Goal: Task Accomplishment & Management: Manage account settings

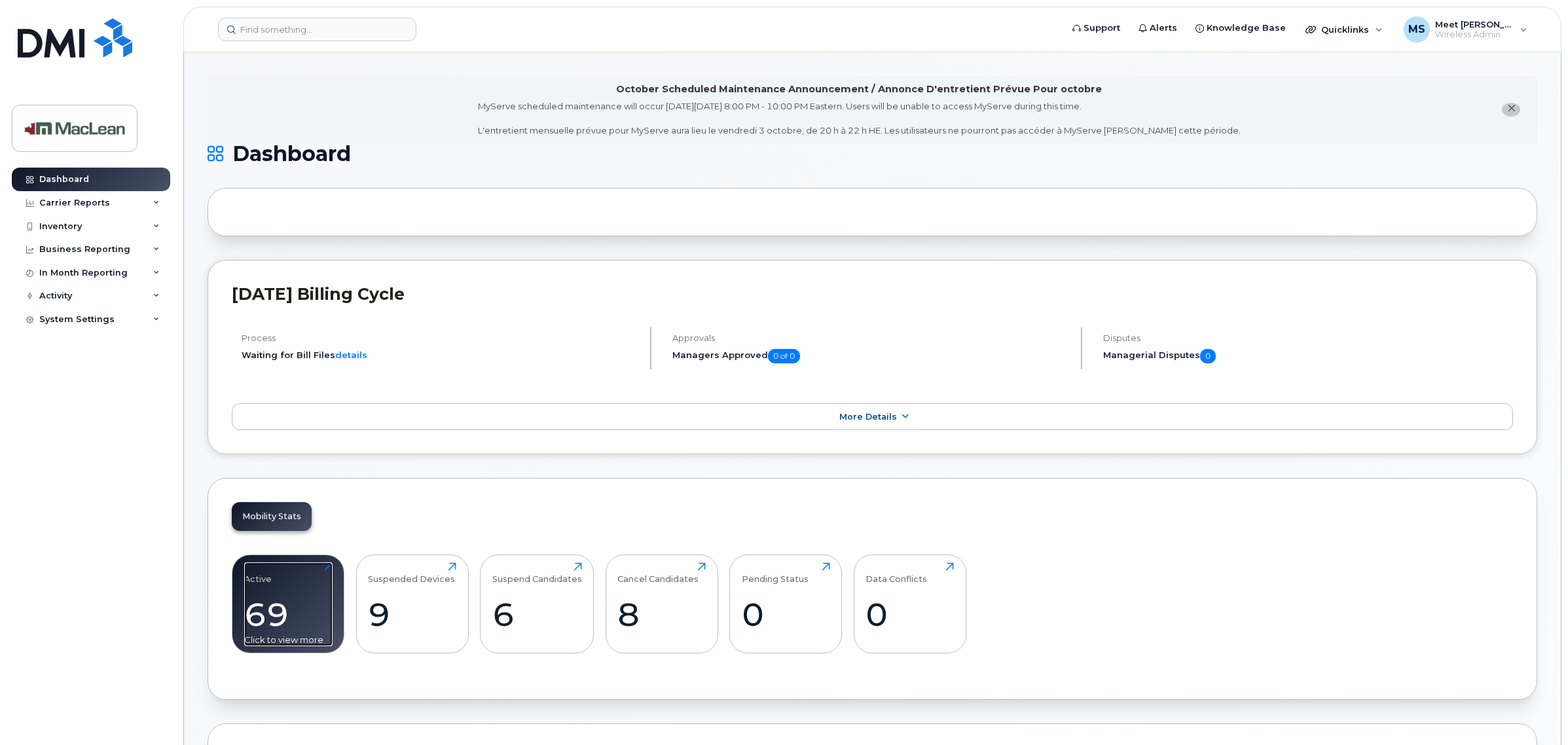
click at [256, 591] on div "Active 69 Click to view more" at bounding box center [288, 604] width 88 height 84
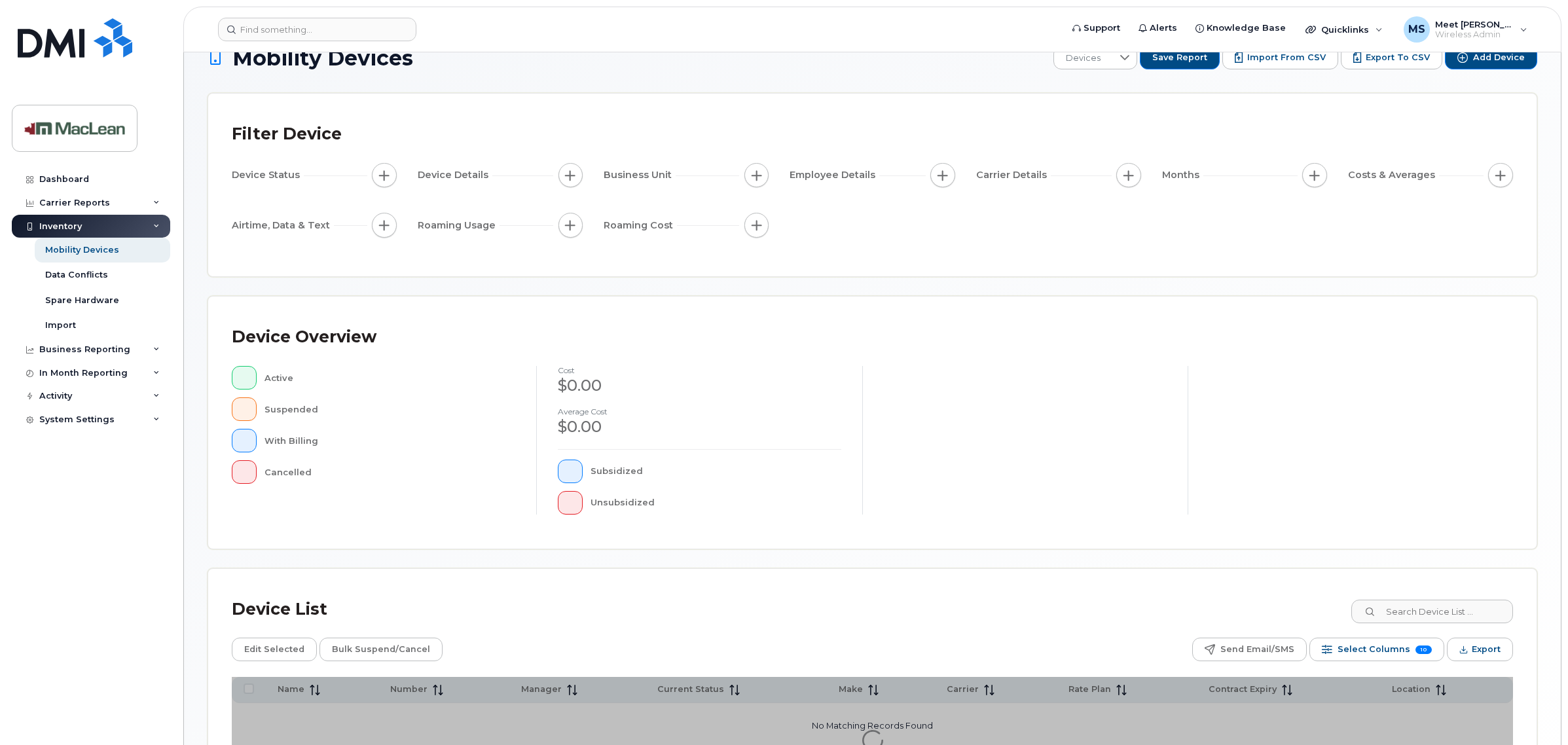
scroll to position [155, 0]
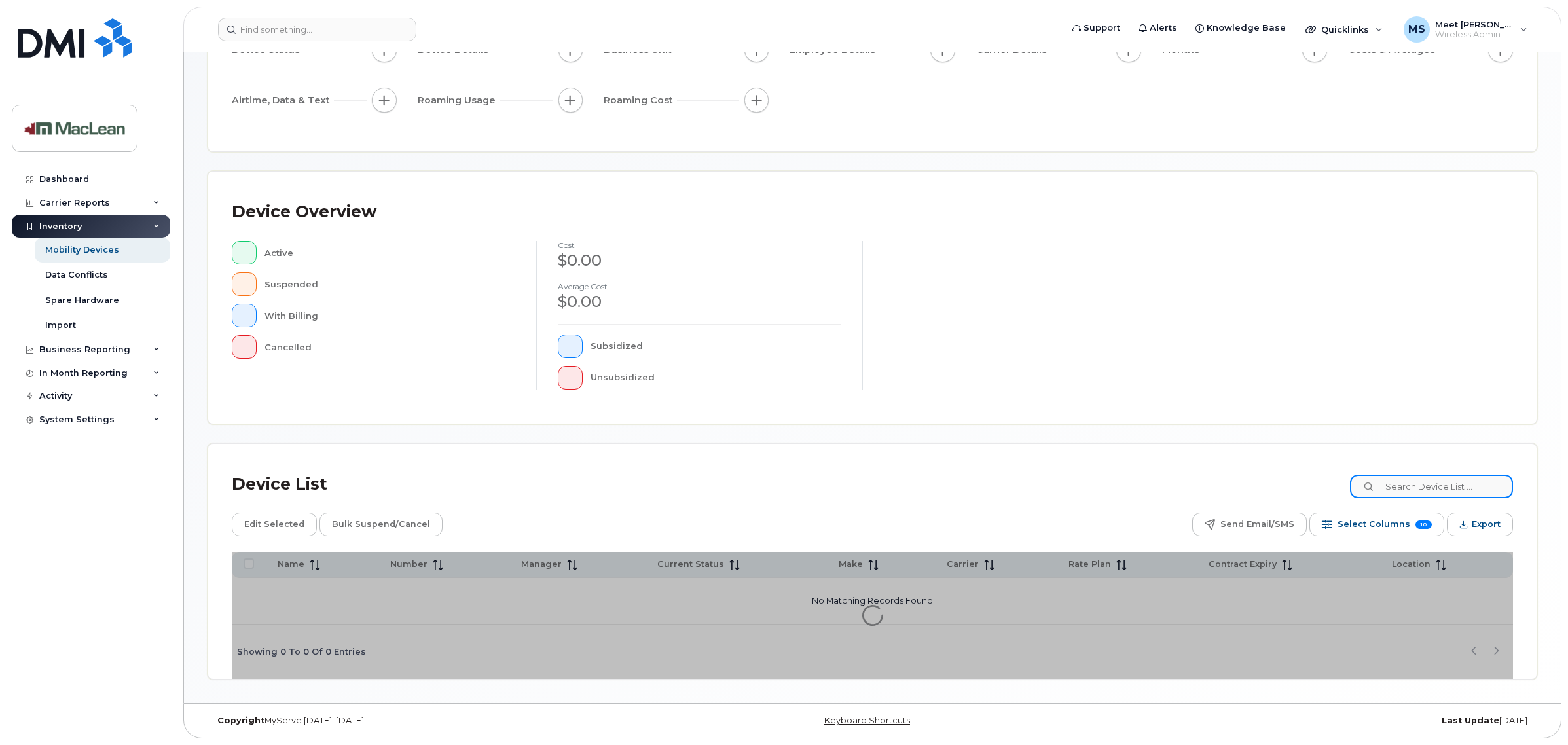
click at [1449, 483] on input at bounding box center [1431, 486] width 163 height 23
paste input "204-670-3078"
type input "204-670-3078"
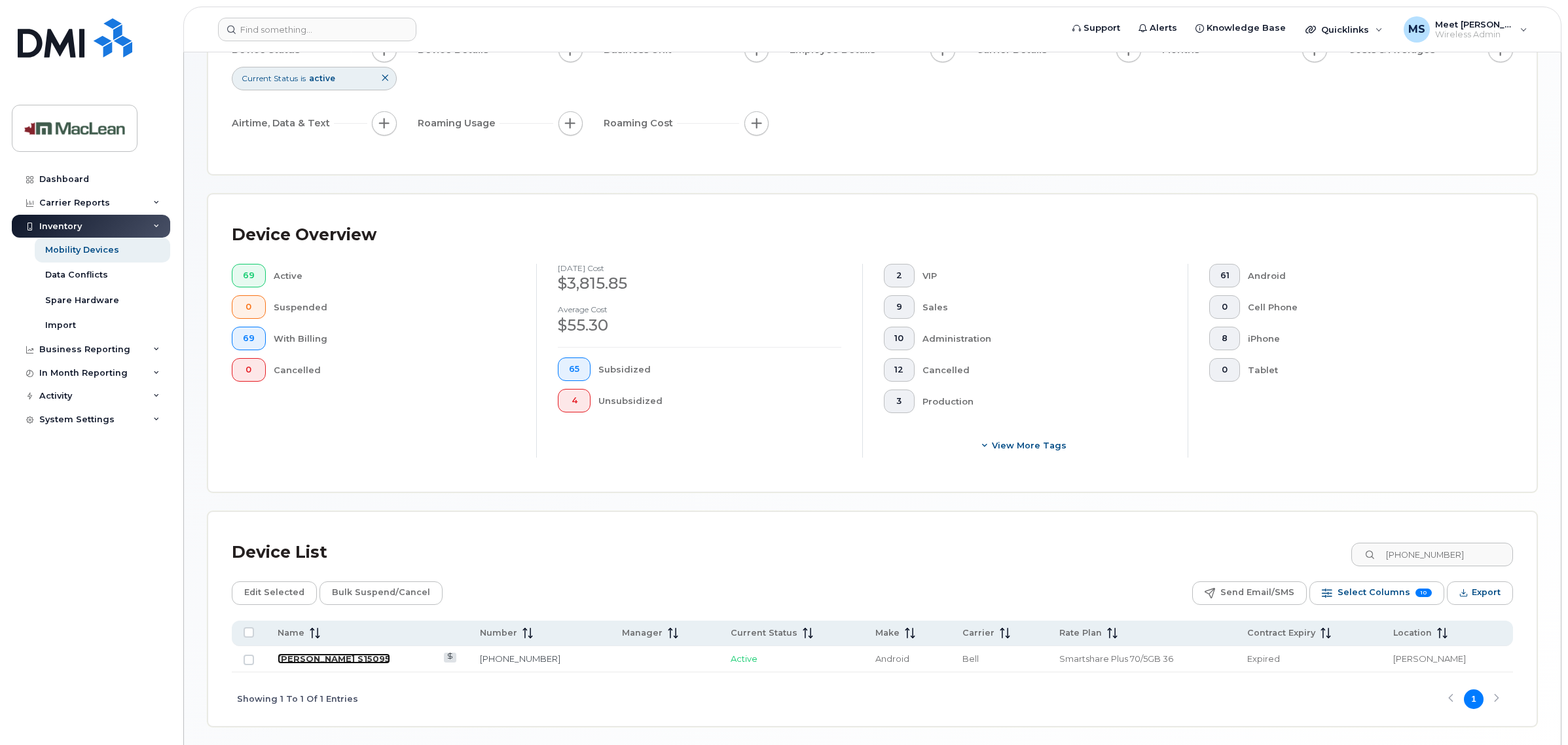
click at [376, 655] on link "[PERSON_NAME] S15095" at bounding box center [333, 659] width 112 height 11
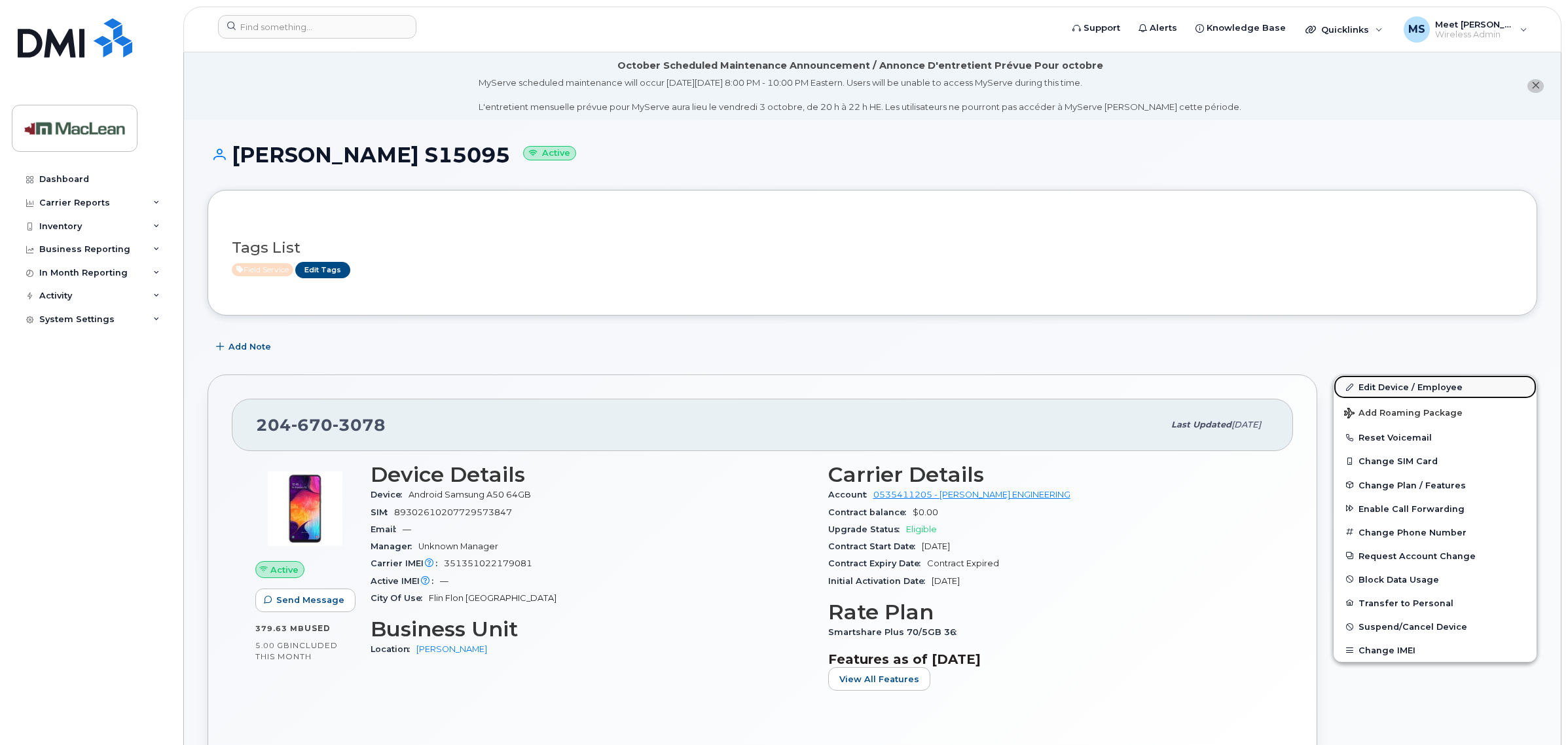
click at [1396, 383] on link "Edit Device / Employee" at bounding box center [1435, 387] width 203 height 23
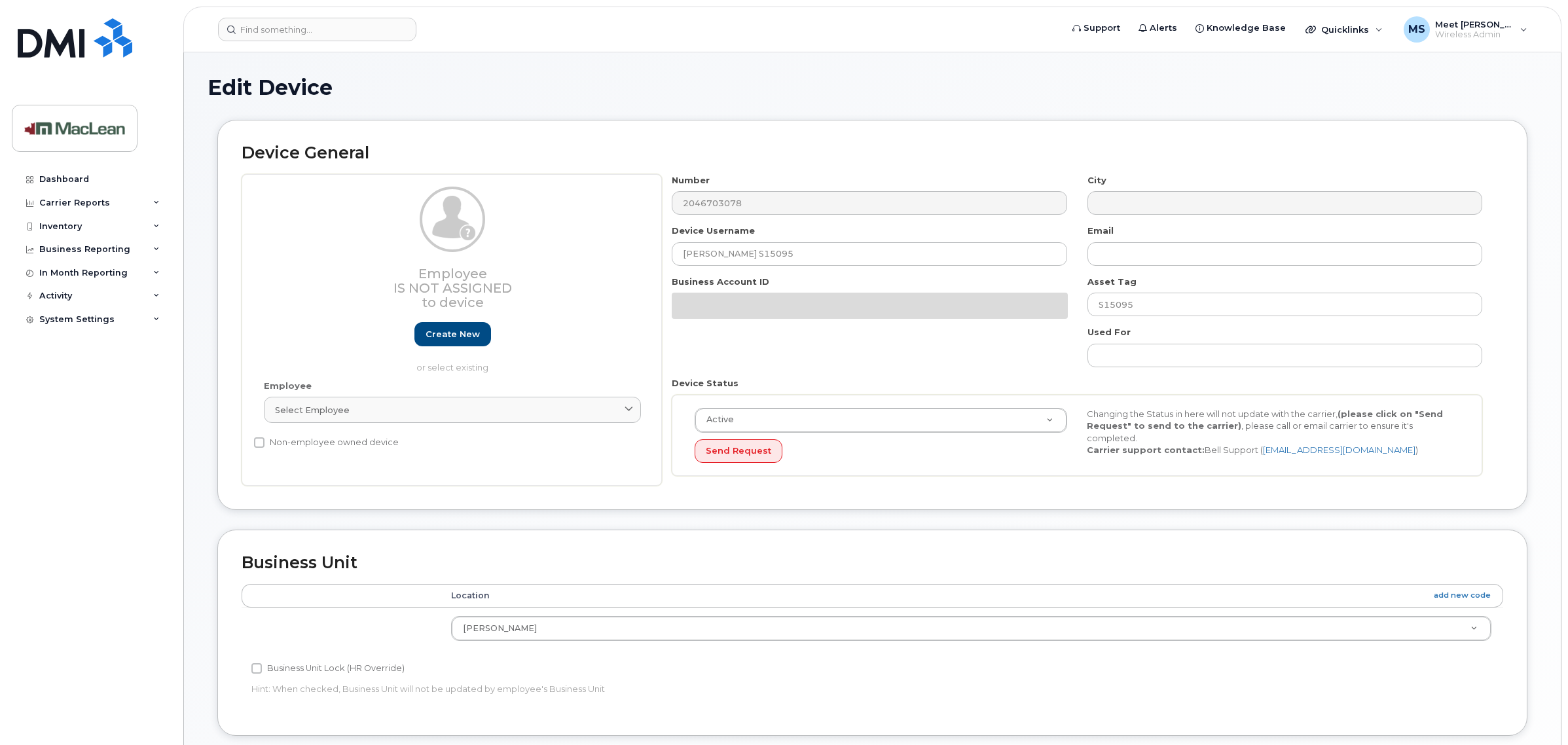
select select "1523536"
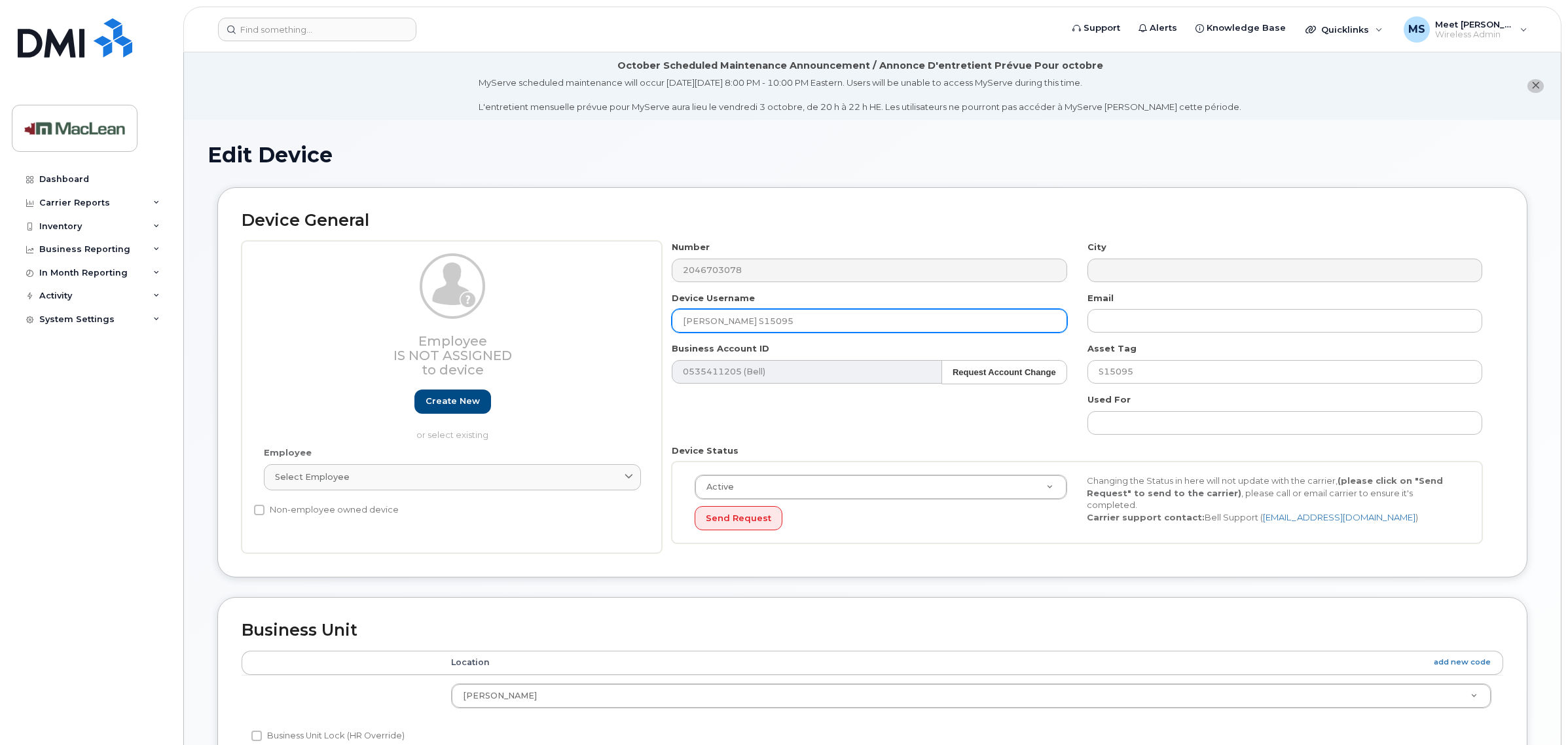
drag, startPoint x: 819, startPoint y: 321, endPoint x: 554, endPoint y: 311, distance: 265.2
click at [554, 311] on div "Employee Is not assigned to device Create new or select existing Employee Selec…" at bounding box center [871, 397] width 1261 height 312
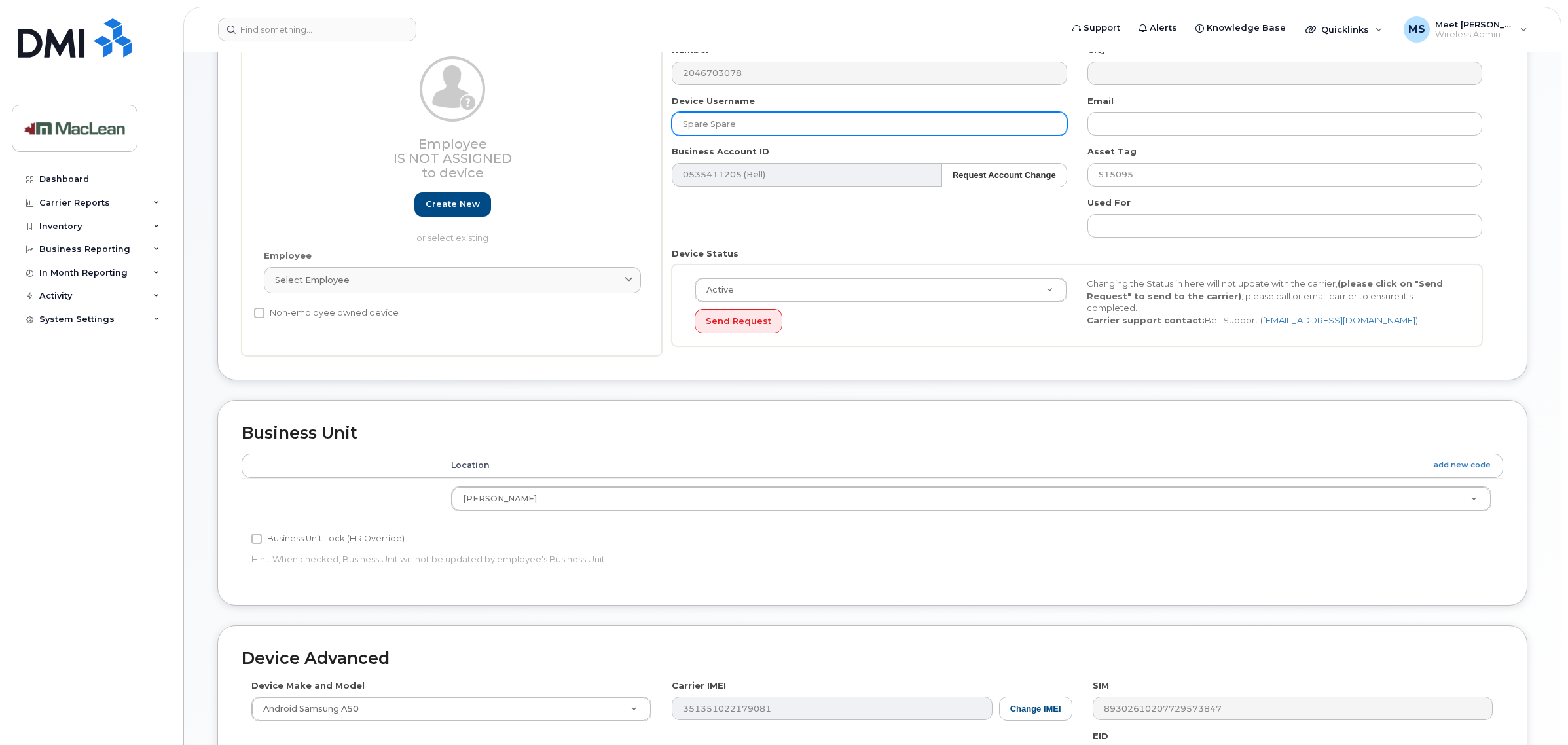
scroll to position [246, 0]
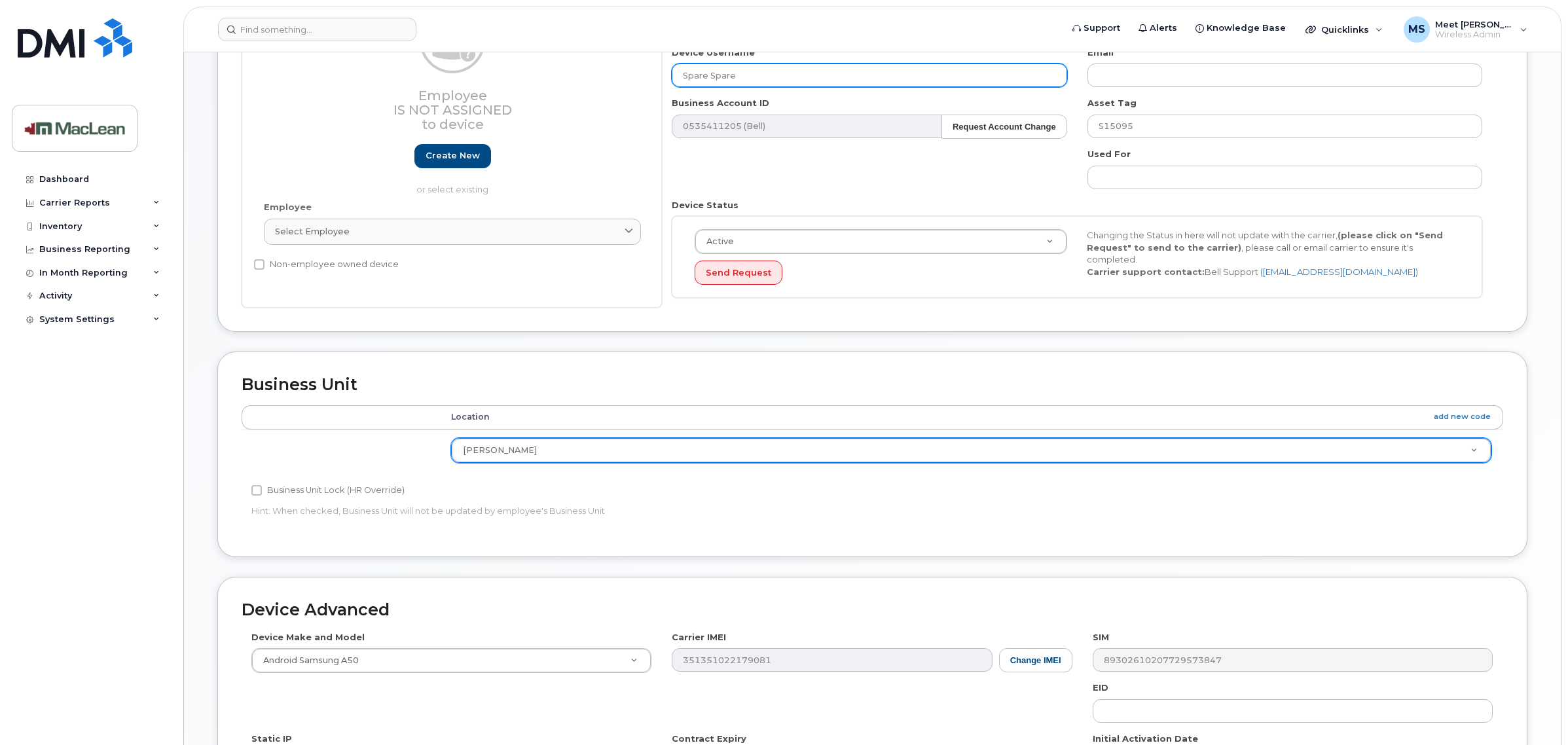
type input "Spare Spare"
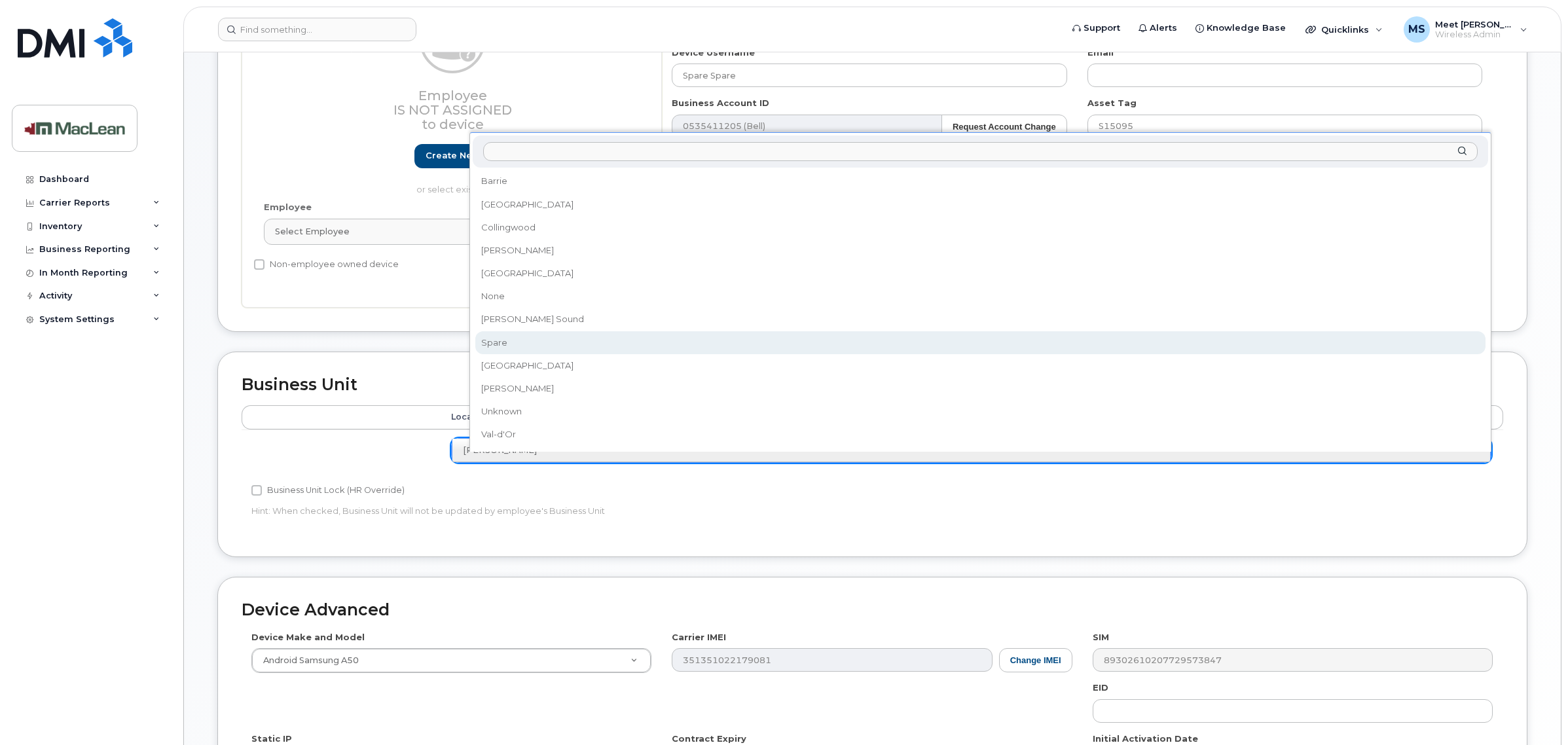
select select "1945168"
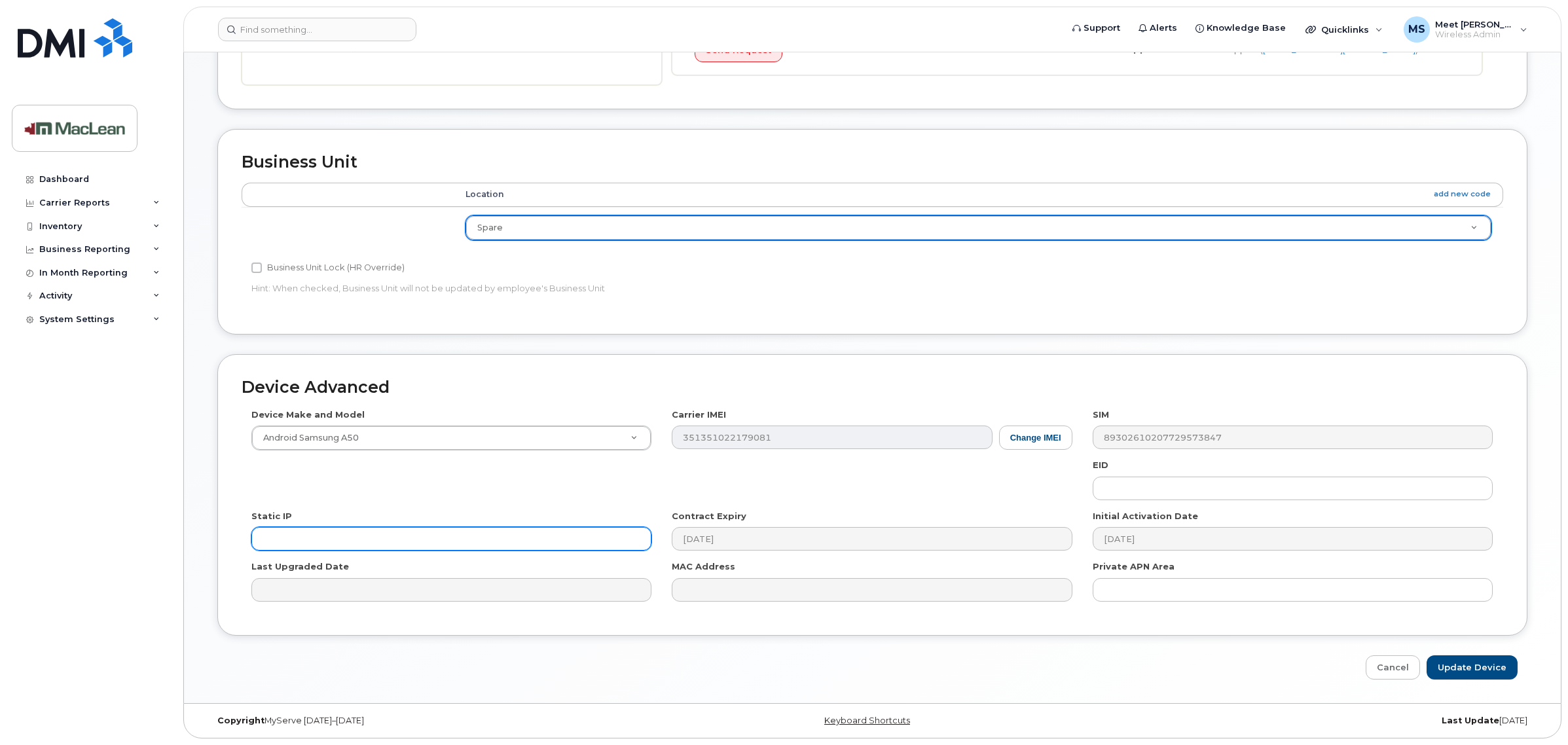
scroll to position [470, 0]
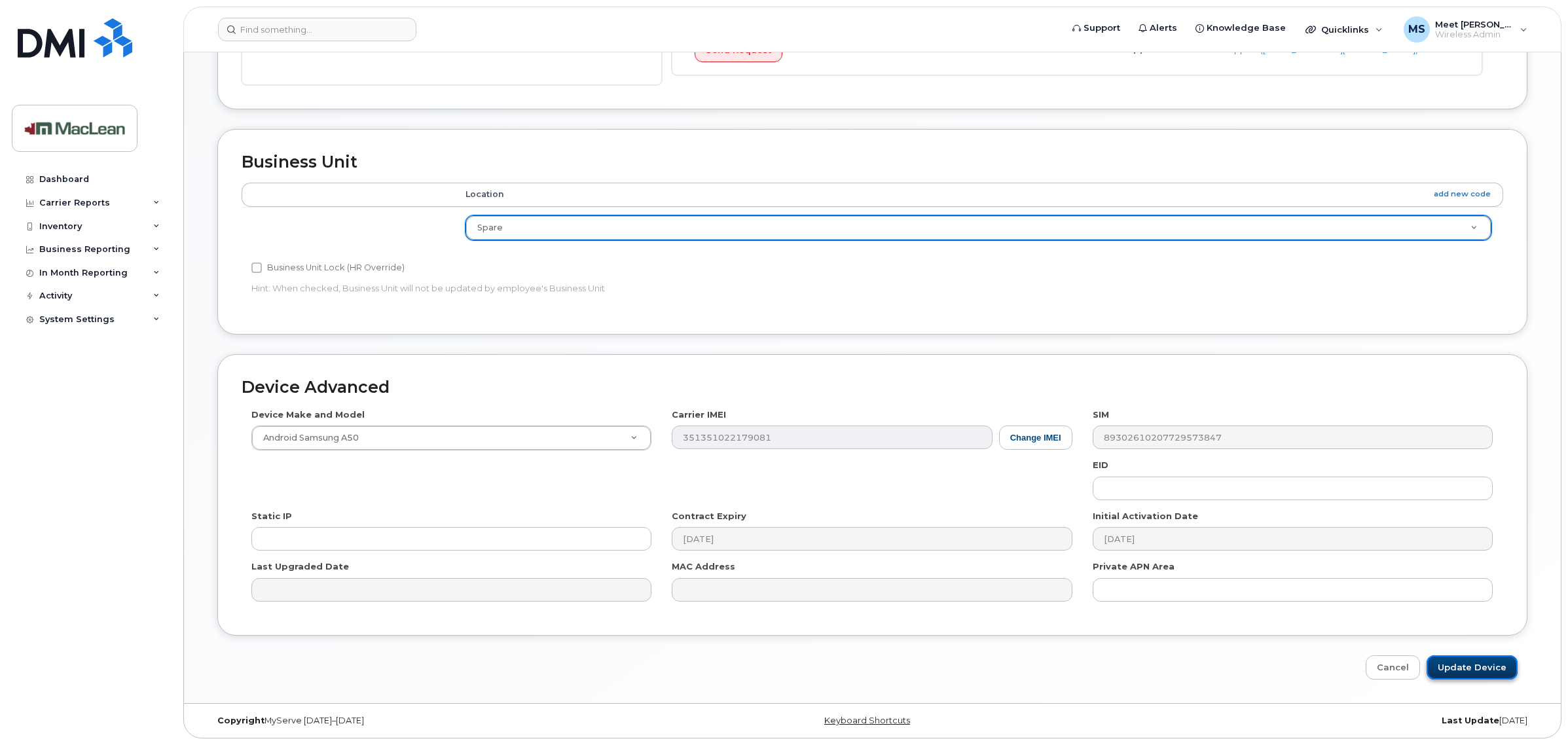
click at [1480, 672] on input "Update Device" at bounding box center [1472, 667] width 91 height 24
type input "Saving..."
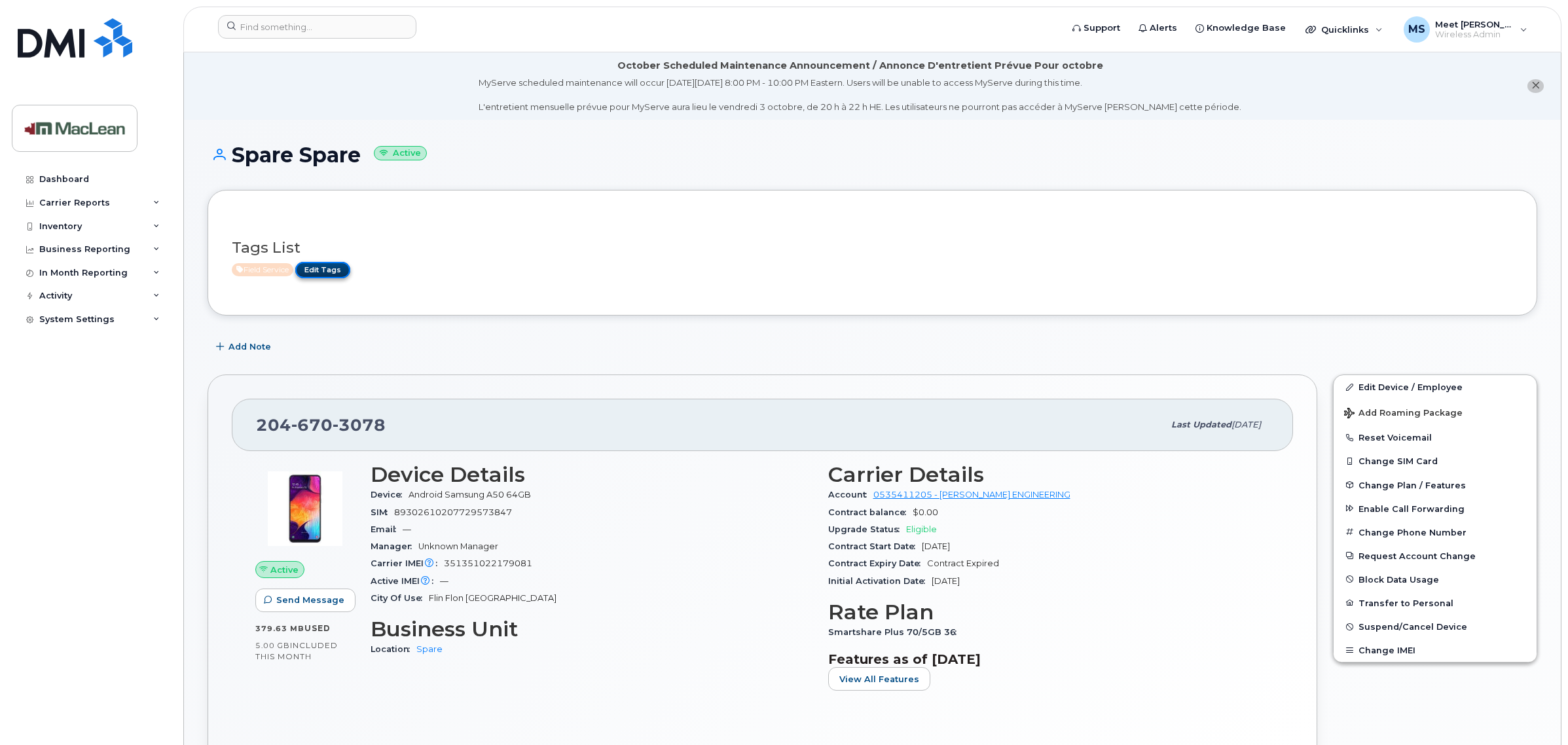
click at [337, 270] on link "Edit Tags" at bounding box center [323, 270] width 55 height 17
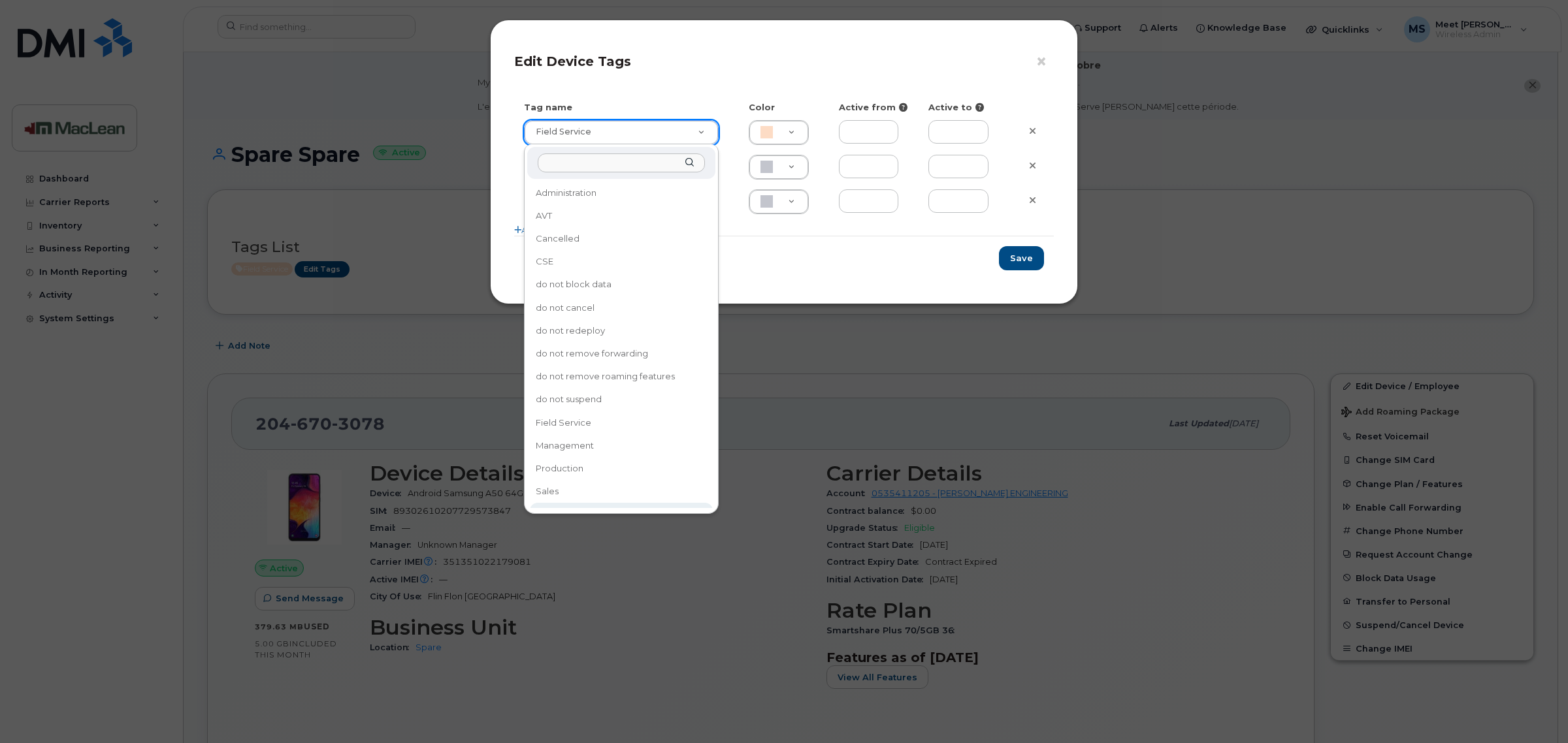
type input "Spare"
type input "F8C6C8"
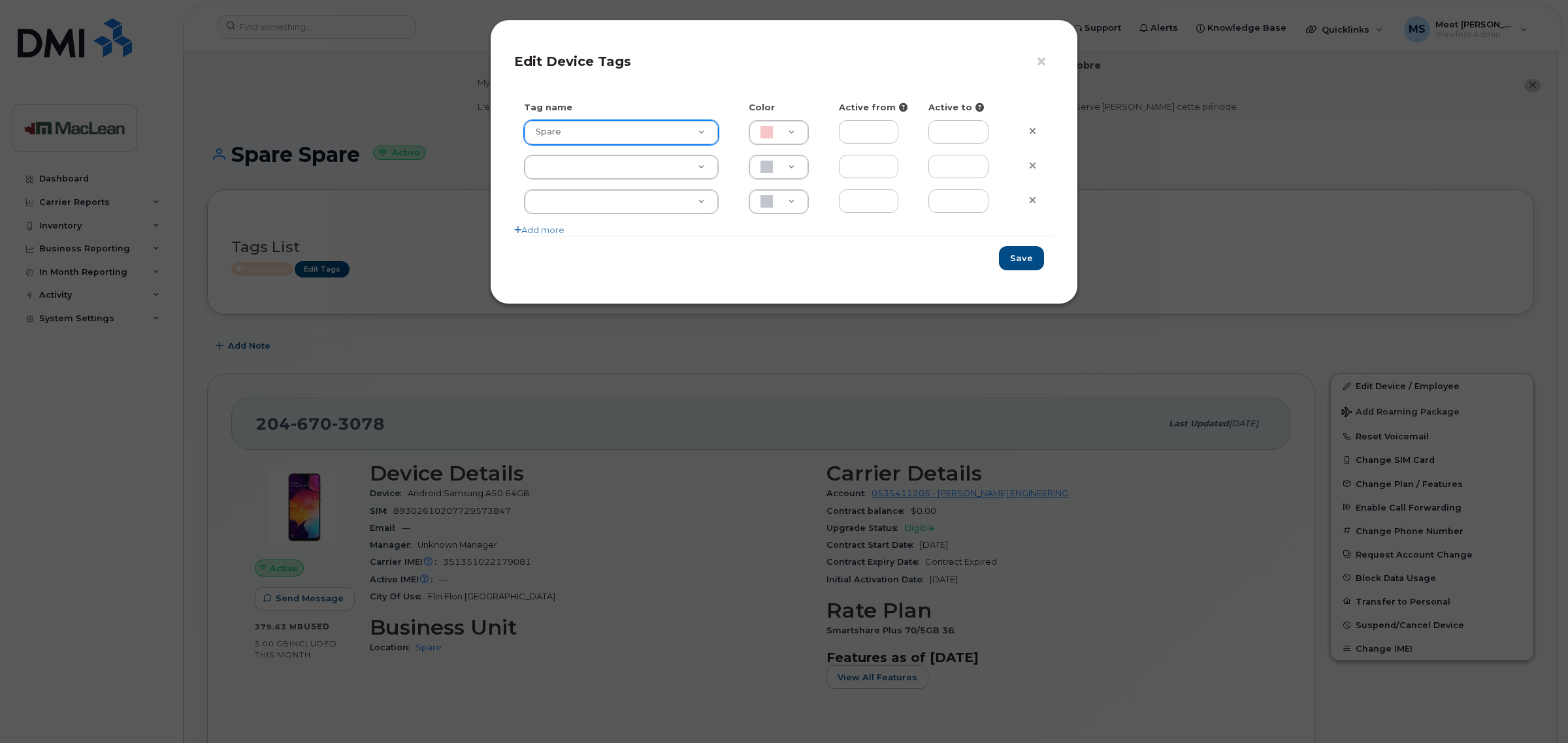
click at [1046, 263] on div "Save" at bounding box center [783, 257] width 539 height 44
click at [1023, 260] on button "Save" at bounding box center [1022, 258] width 45 height 24
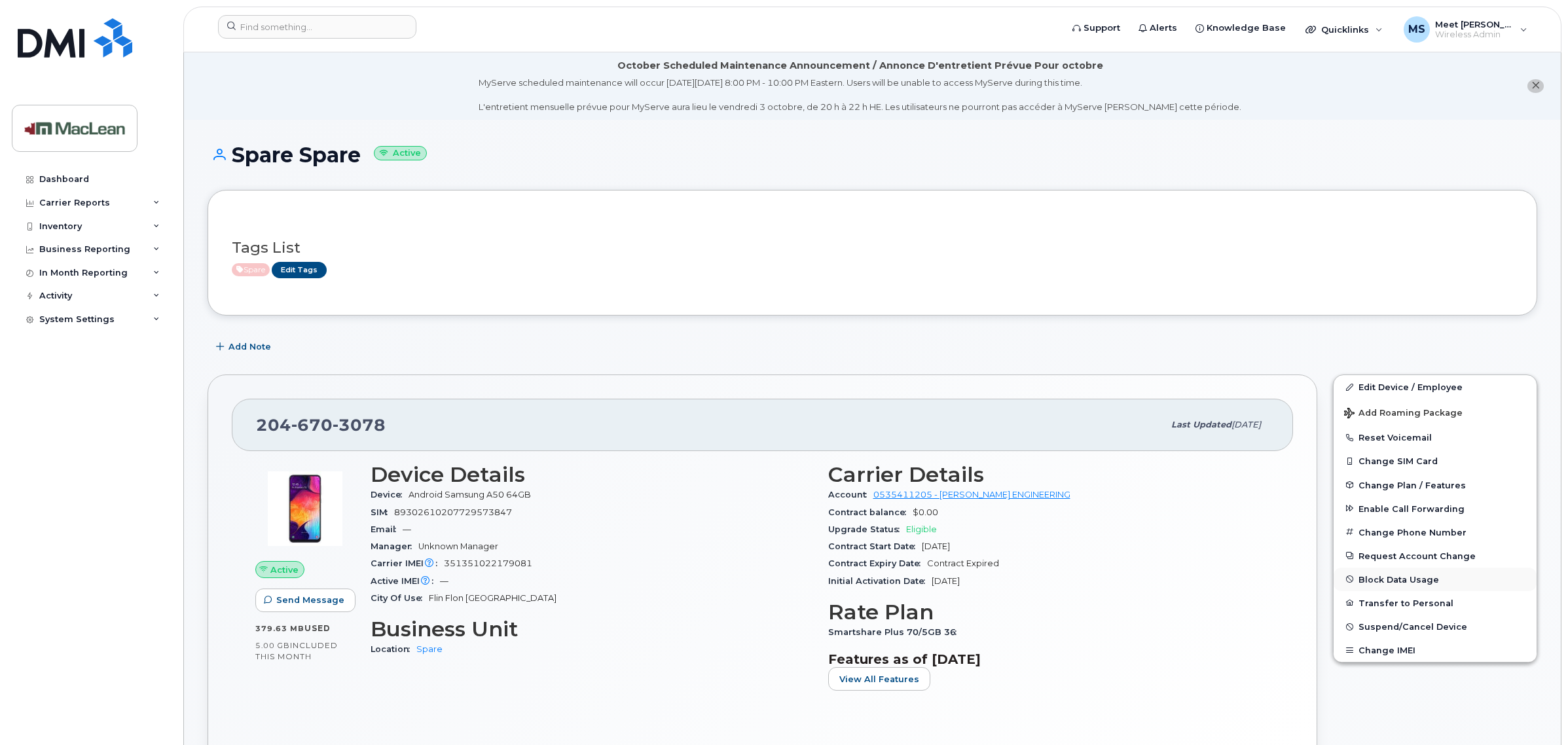
click at [1381, 579] on button "Block Data Usage" at bounding box center [1435, 579] width 203 height 23
select select
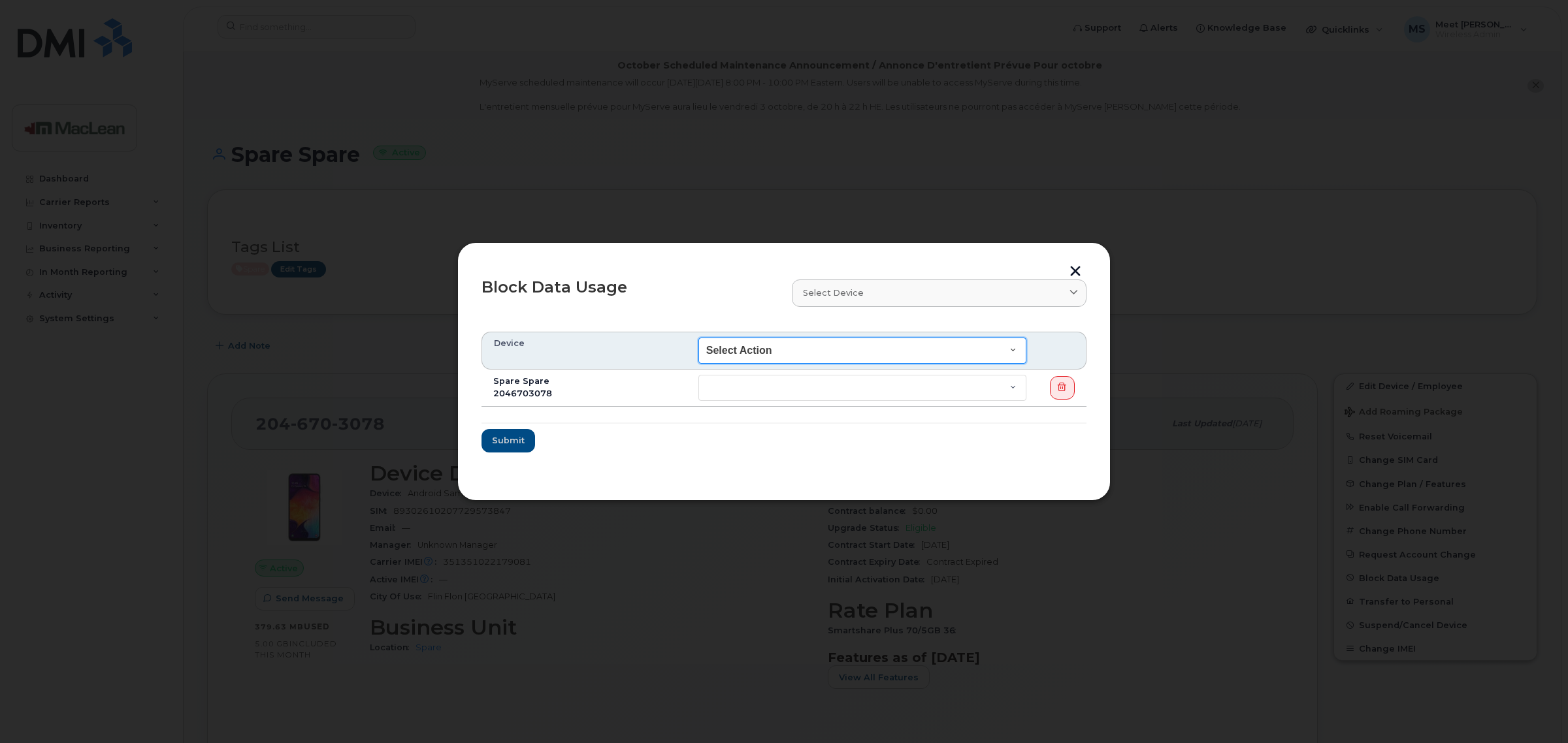
click at [805, 354] on select "Select Action End of Bill Cycle Indefinitely" at bounding box center [862, 350] width 328 height 26
click at [634, 297] on div "Block Data Usage" at bounding box center [629, 293] width 310 height 42
click at [727, 384] on select "End of Bill Cycle Indefinitely" at bounding box center [862, 387] width 328 height 26
click at [1082, 259] on div "Block Data Usage Select device Type first three symbols or more Device Select A…" at bounding box center [784, 371] width 653 height 258
click at [1071, 265] on button "button" at bounding box center [1075, 272] width 20 height 14
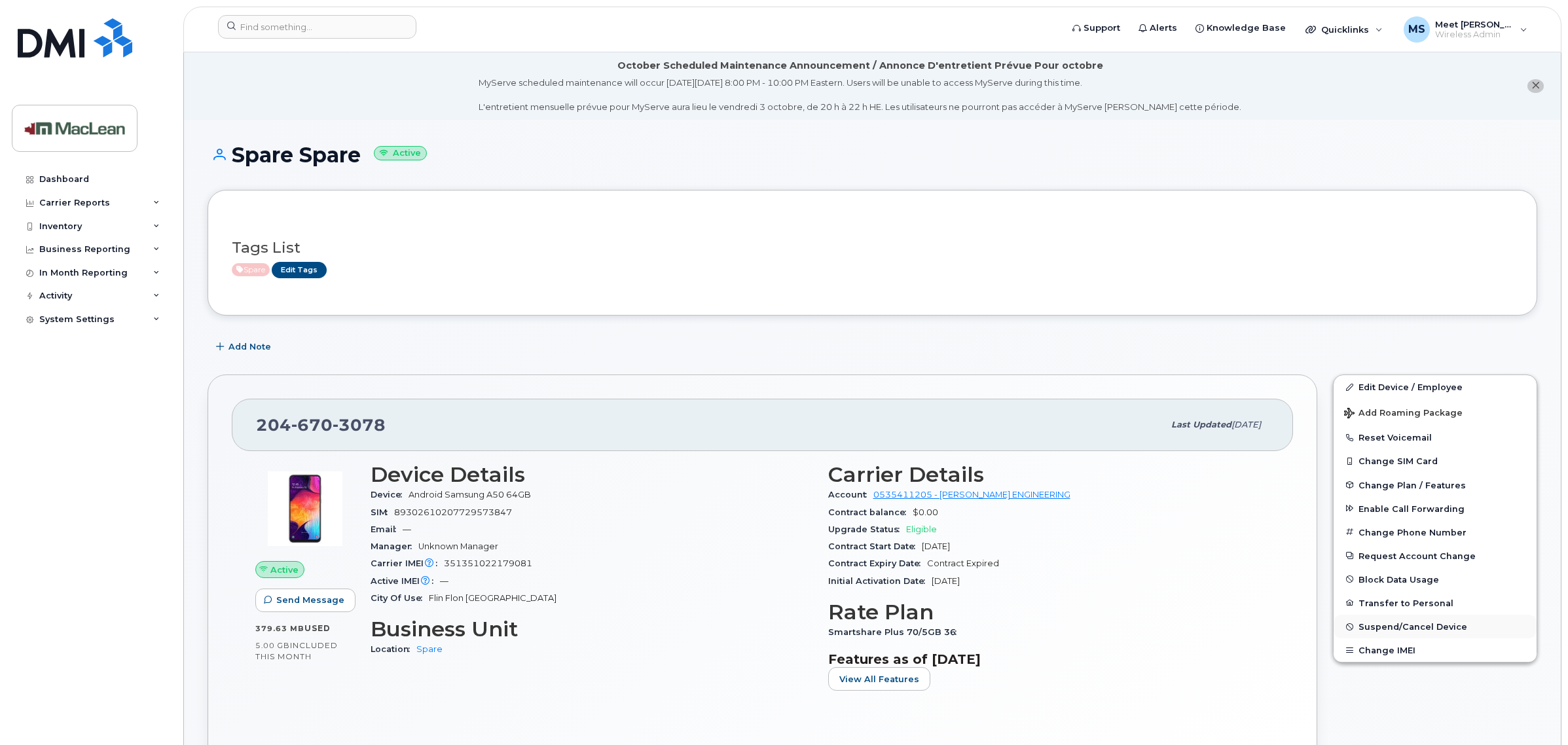
click at [1386, 629] on span "Suspend/Cancel Device" at bounding box center [1413, 627] width 109 height 10
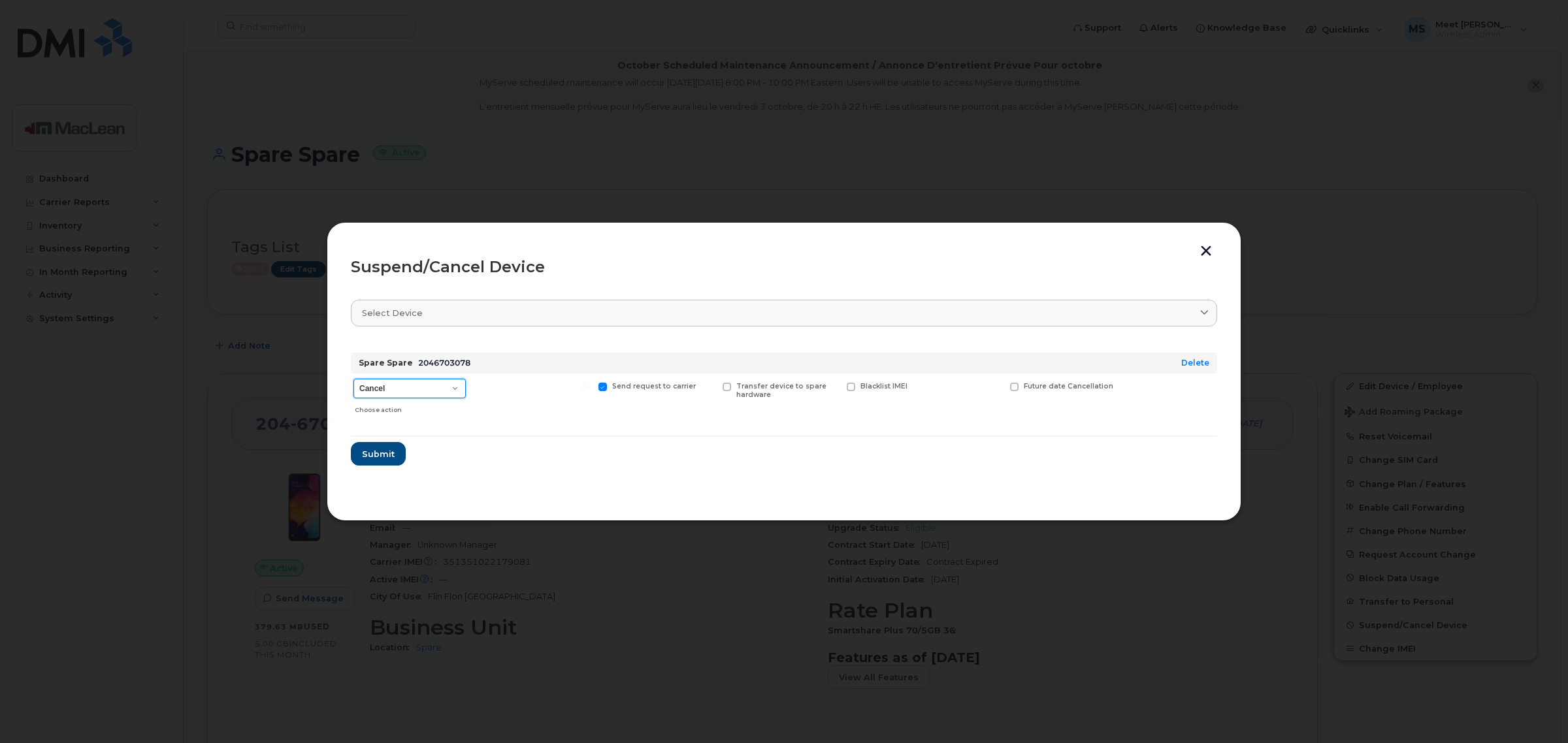
click at [446, 387] on select "Cancel Suspend - Extend Suspension Suspend - Reduced Rate Suspend - Full Rate S…" at bounding box center [409, 389] width 112 height 20
select select "[object Object]"
click at [354, 379] on select "Cancel Suspend - Extend Suspension Suspend - Reduced Rate Suspend - Full Rate S…" at bounding box center [409, 389] width 112 height 20
click at [382, 455] on span "Submit" at bounding box center [377, 454] width 32 height 12
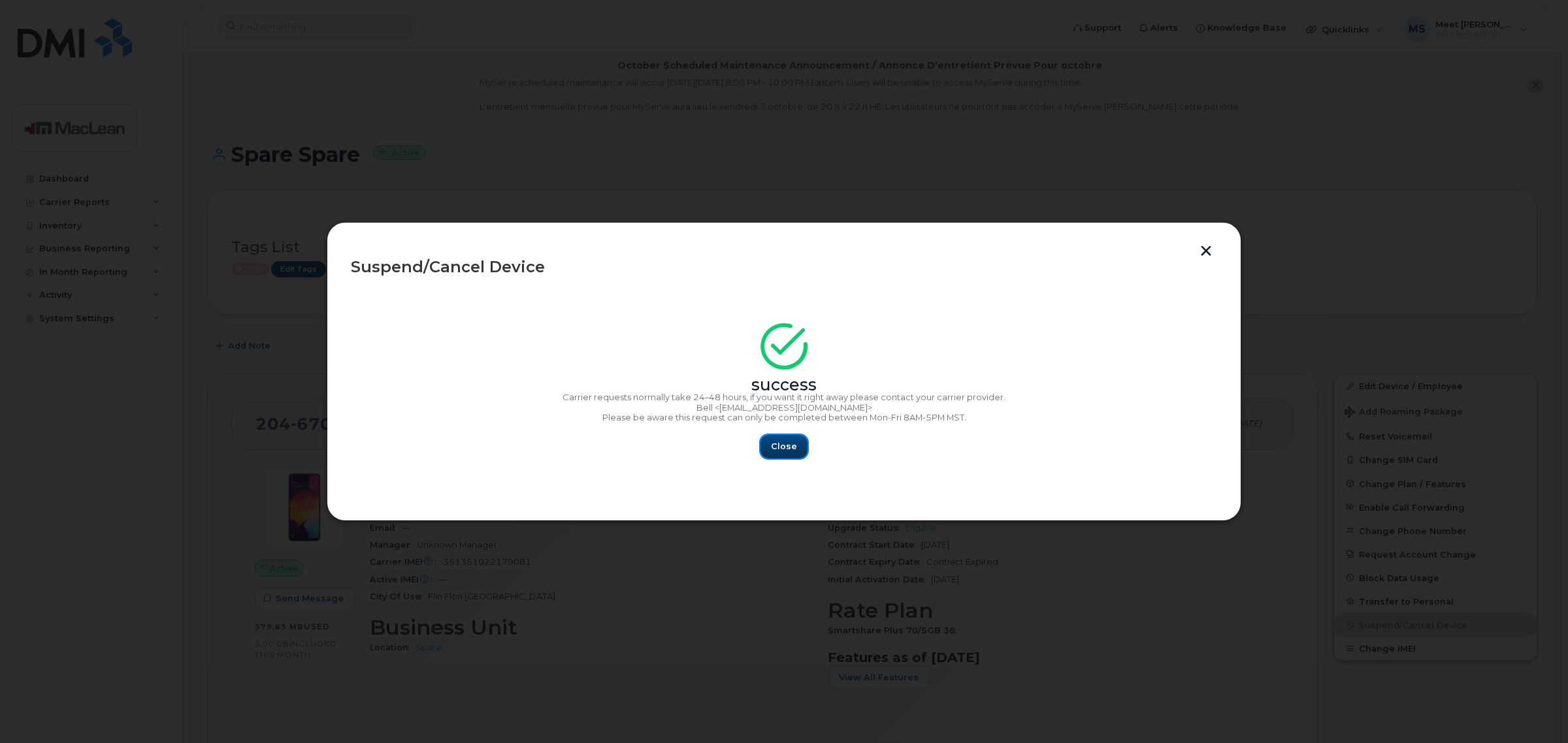
click at [785, 451] on span "Close" at bounding box center [784, 446] width 26 height 12
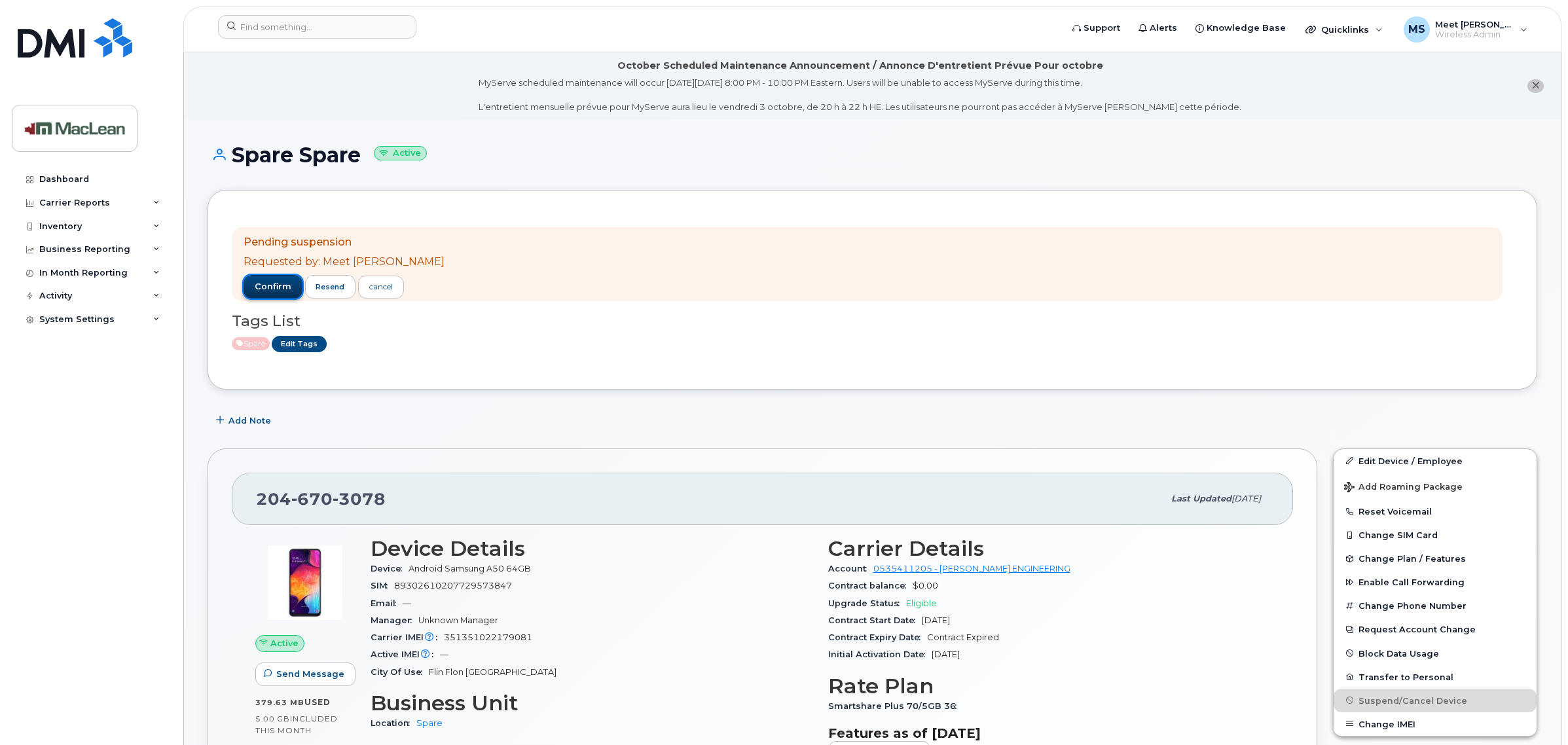
drag, startPoint x: 289, startPoint y: 282, endPoint x: 256, endPoint y: 286, distance: 33.2
click at [256, 286] on span "confirm" at bounding box center [273, 287] width 37 height 12
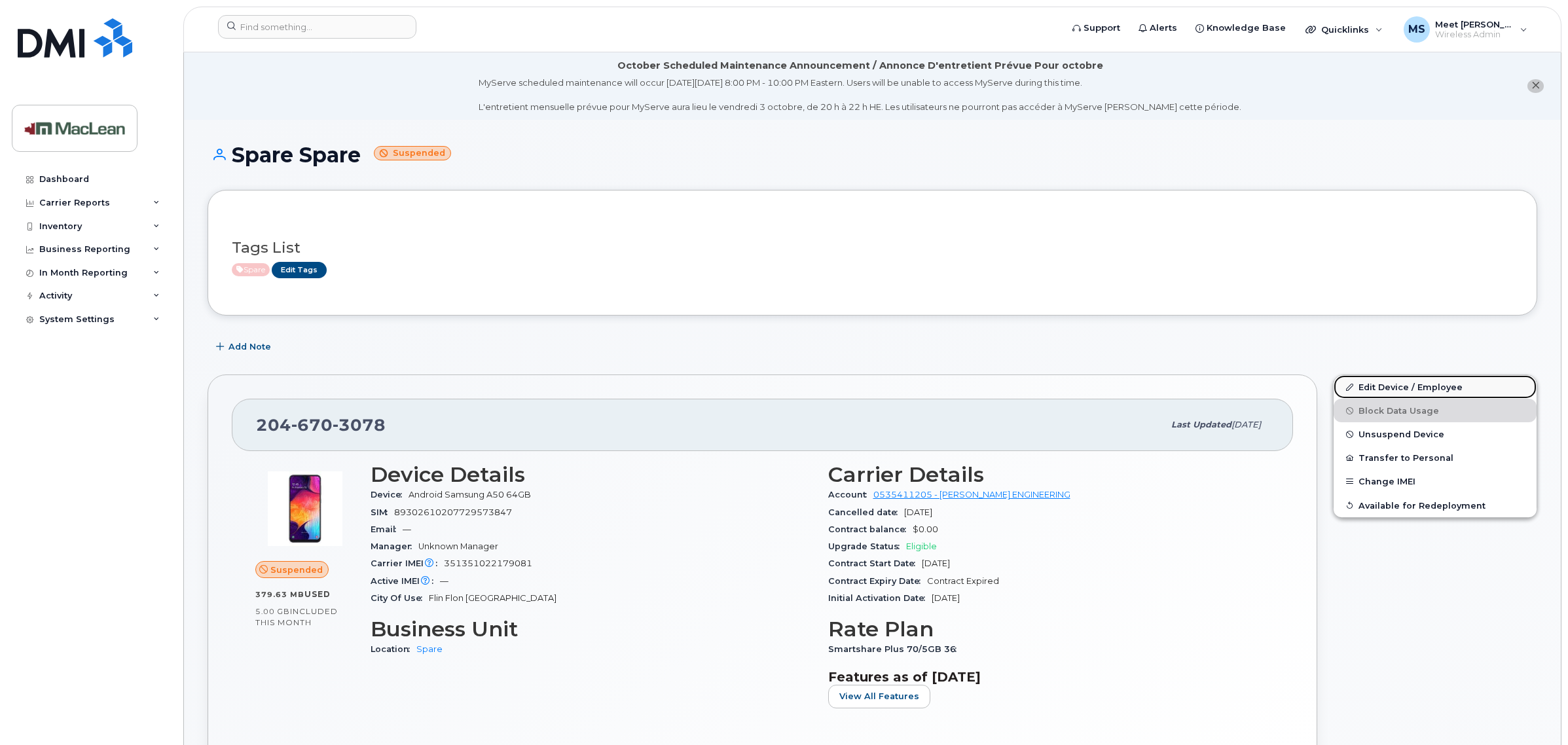
click at [1411, 388] on link "Edit Device / Employee" at bounding box center [1435, 387] width 203 height 23
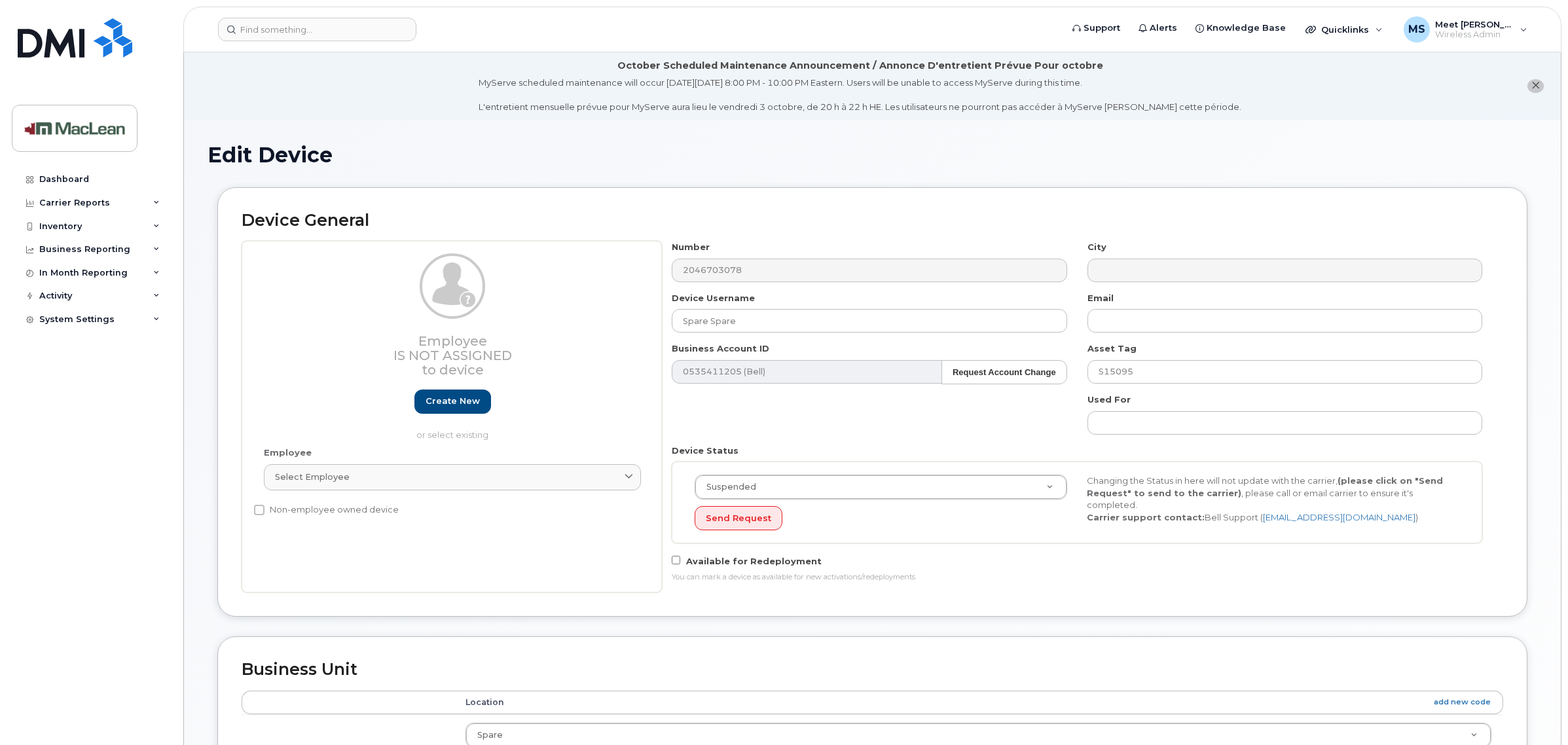
select select "1945168"
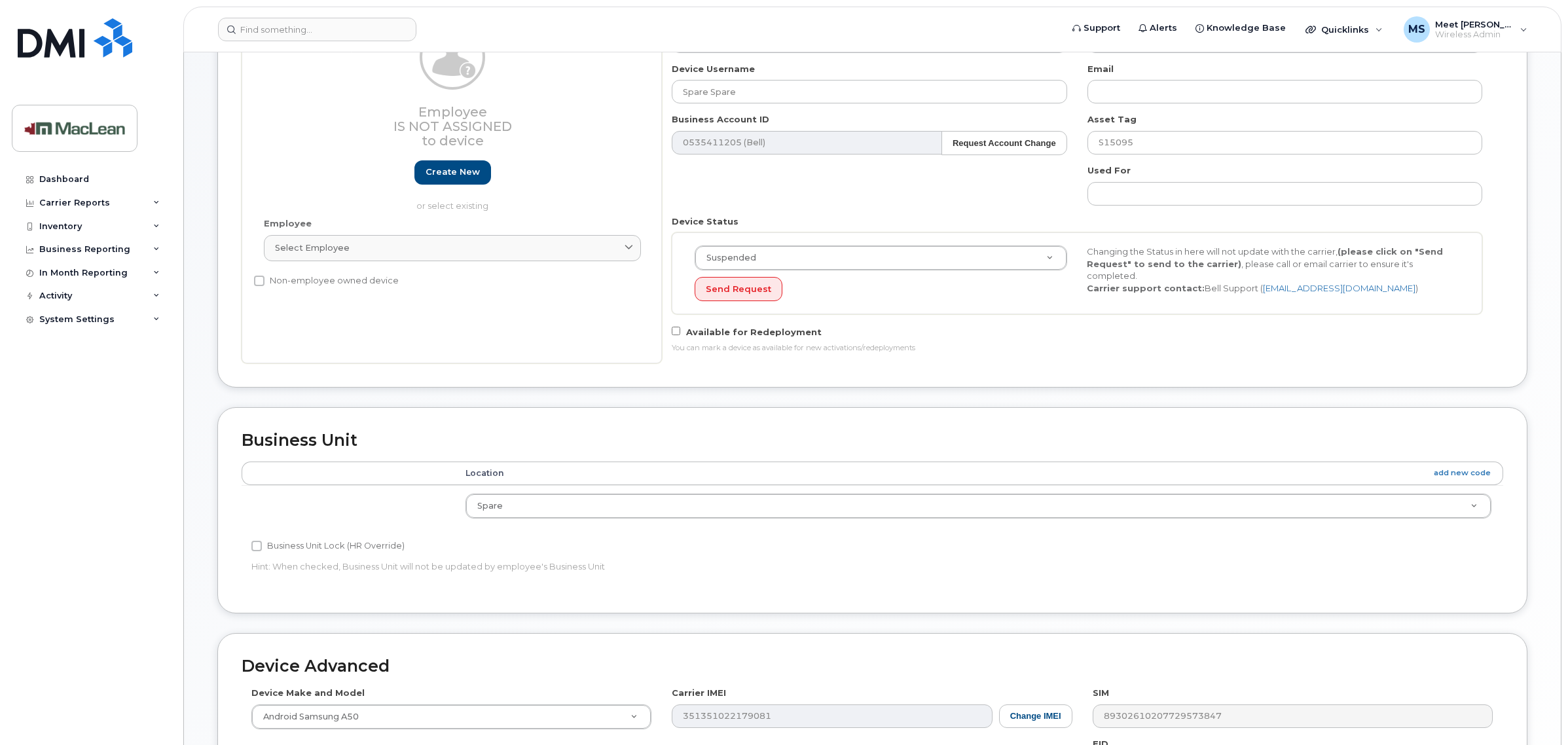
scroll to position [246, 0]
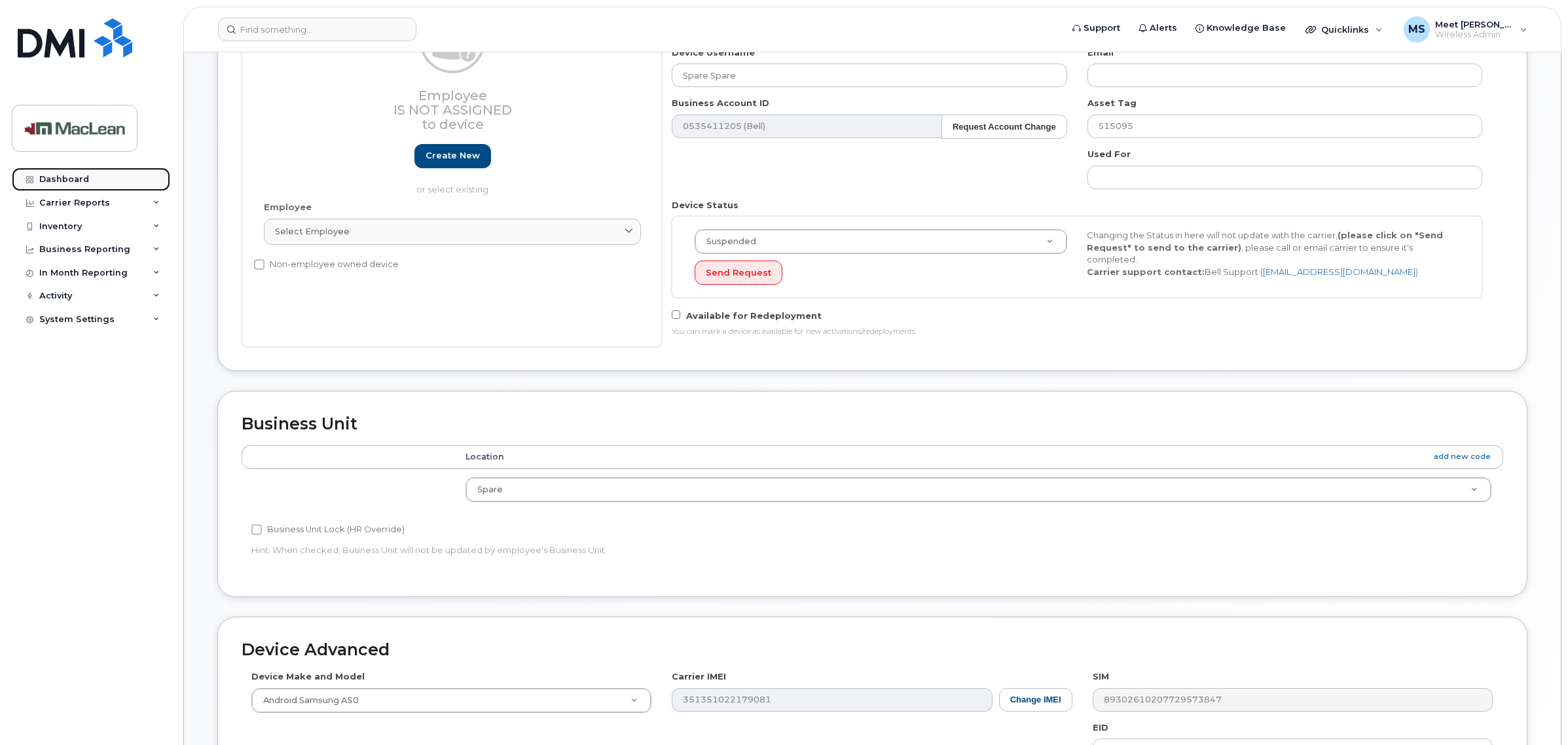
click at [71, 182] on div "Dashboard" at bounding box center [64, 179] width 50 height 11
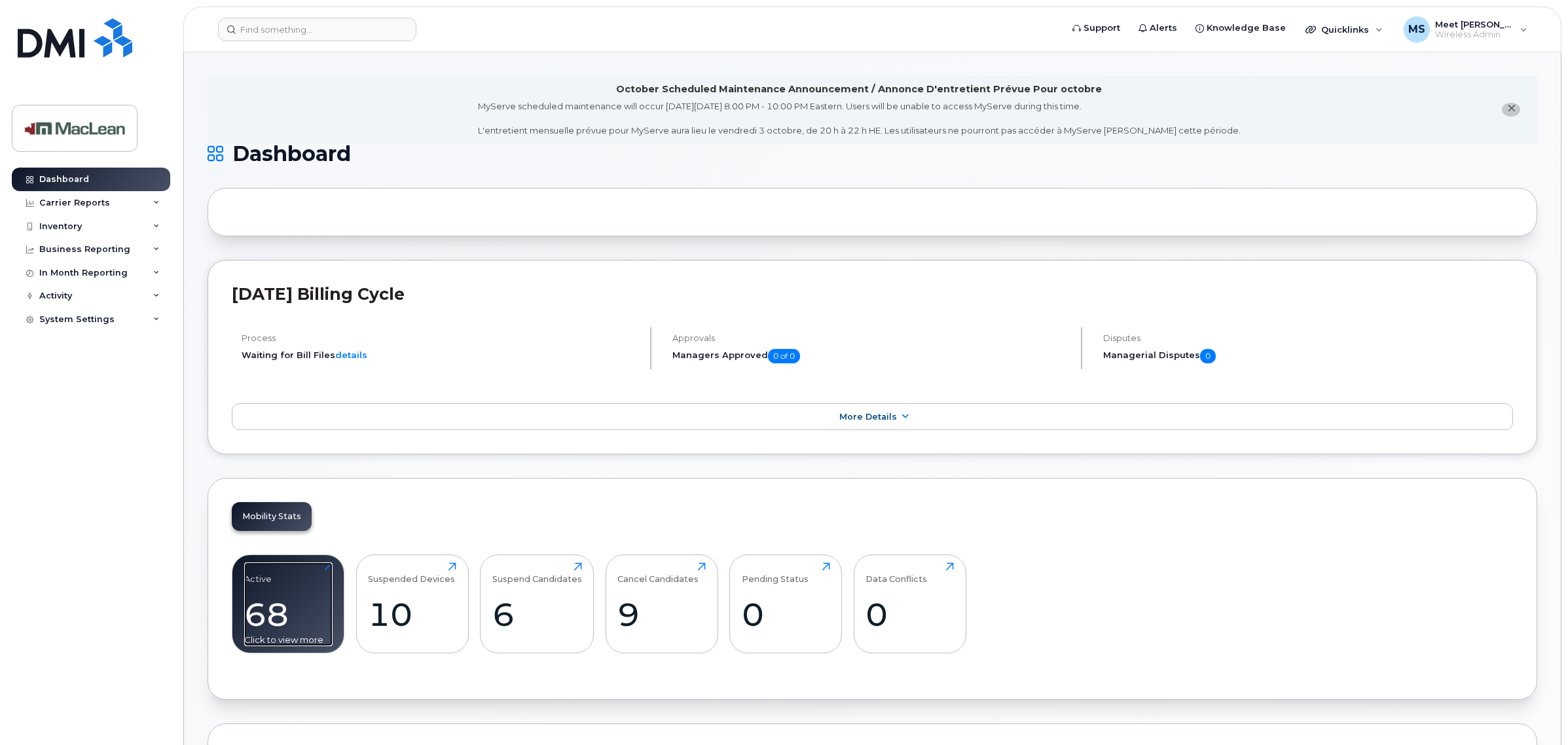
click at [321, 598] on div "68" at bounding box center [288, 614] width 88 height 38
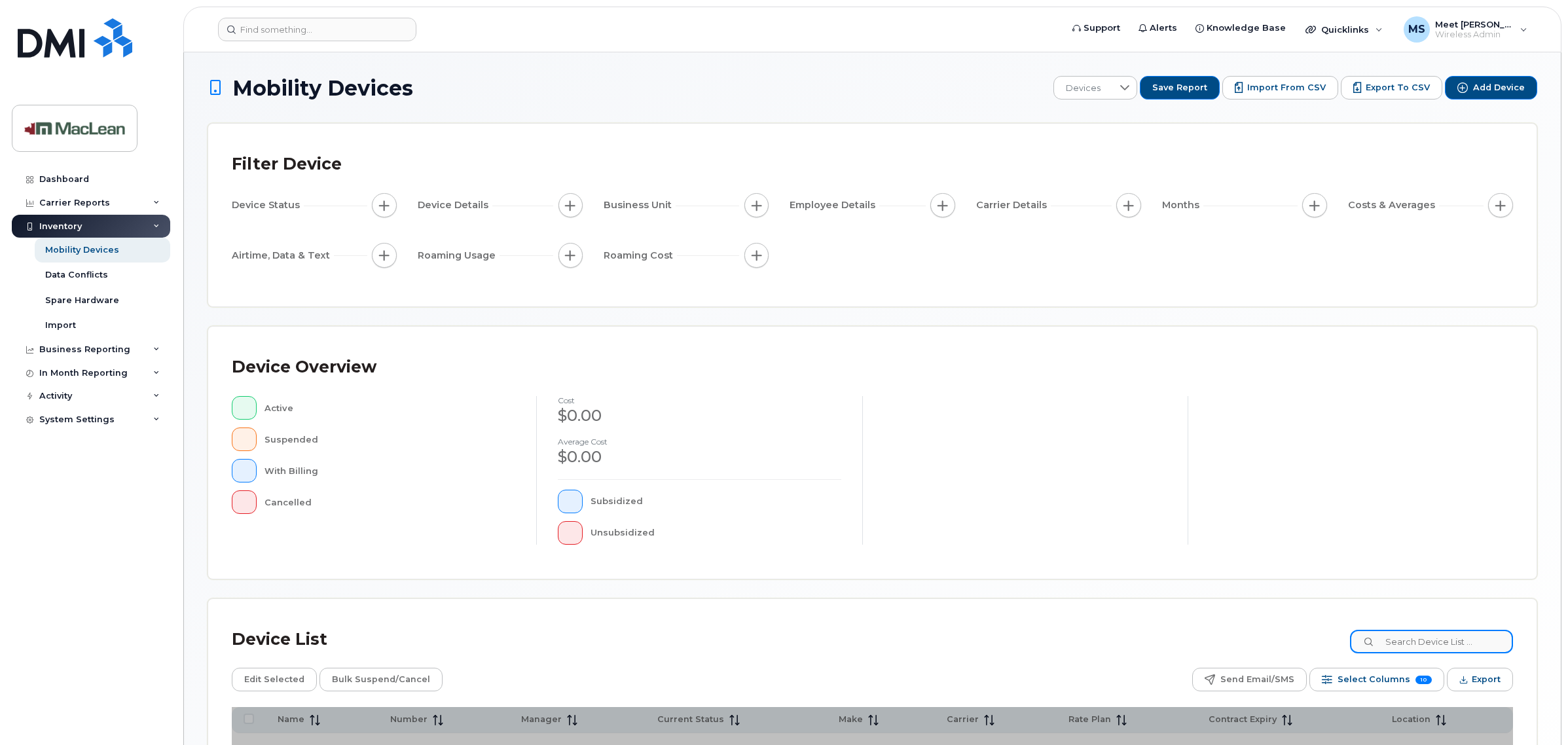
click at [1447, 644] on input at bounding box center [1431, 641] width 163 height 23
paste input "204-670-3078"
type input "204-670-3078"
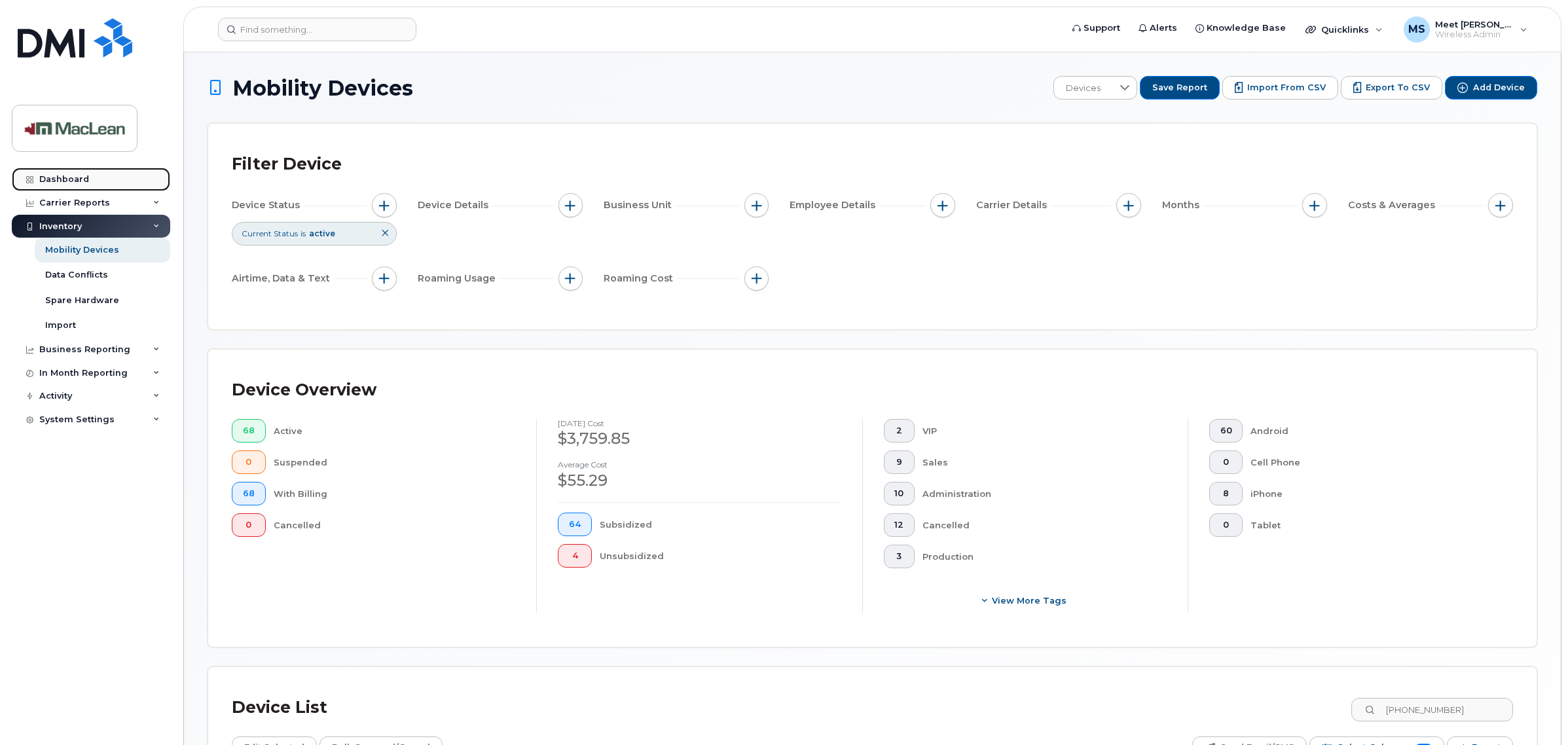
click at [54, 176] on div "Dashboard" at bounding box center [64, 179] width 50 height 11
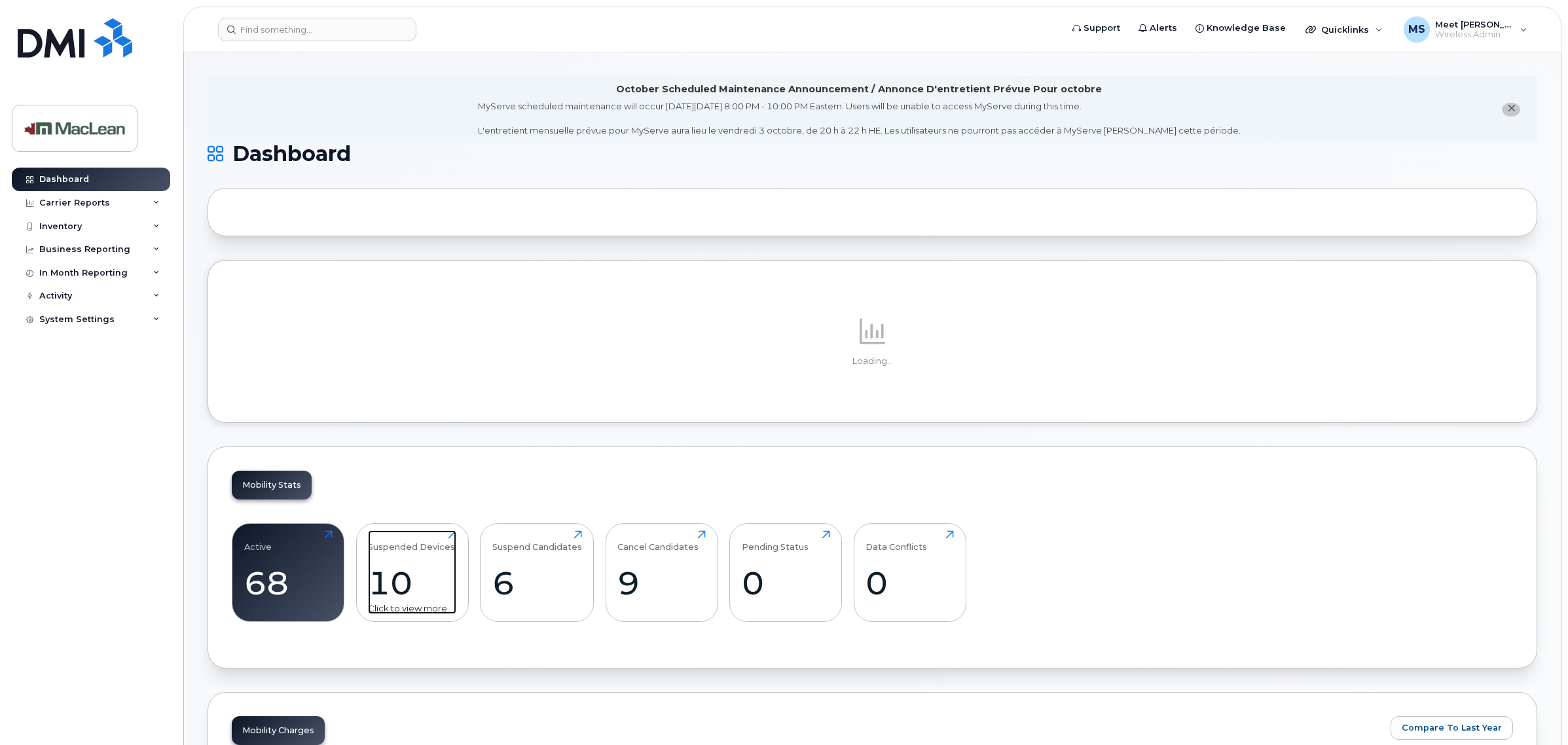
click at [384, 578] on div "10" at bounding box center [412, 583] width 88 height 38
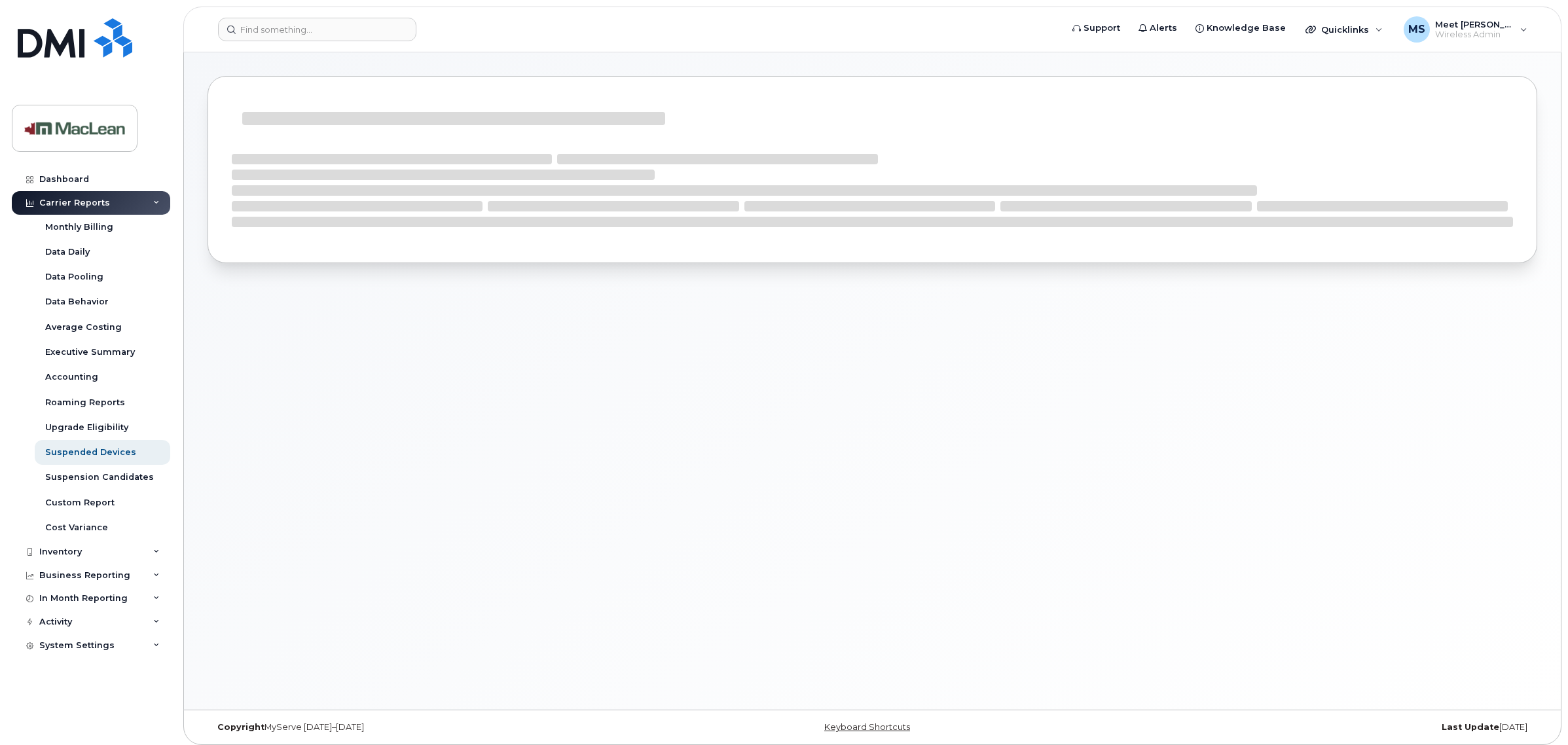
scroll to position [7, 0]
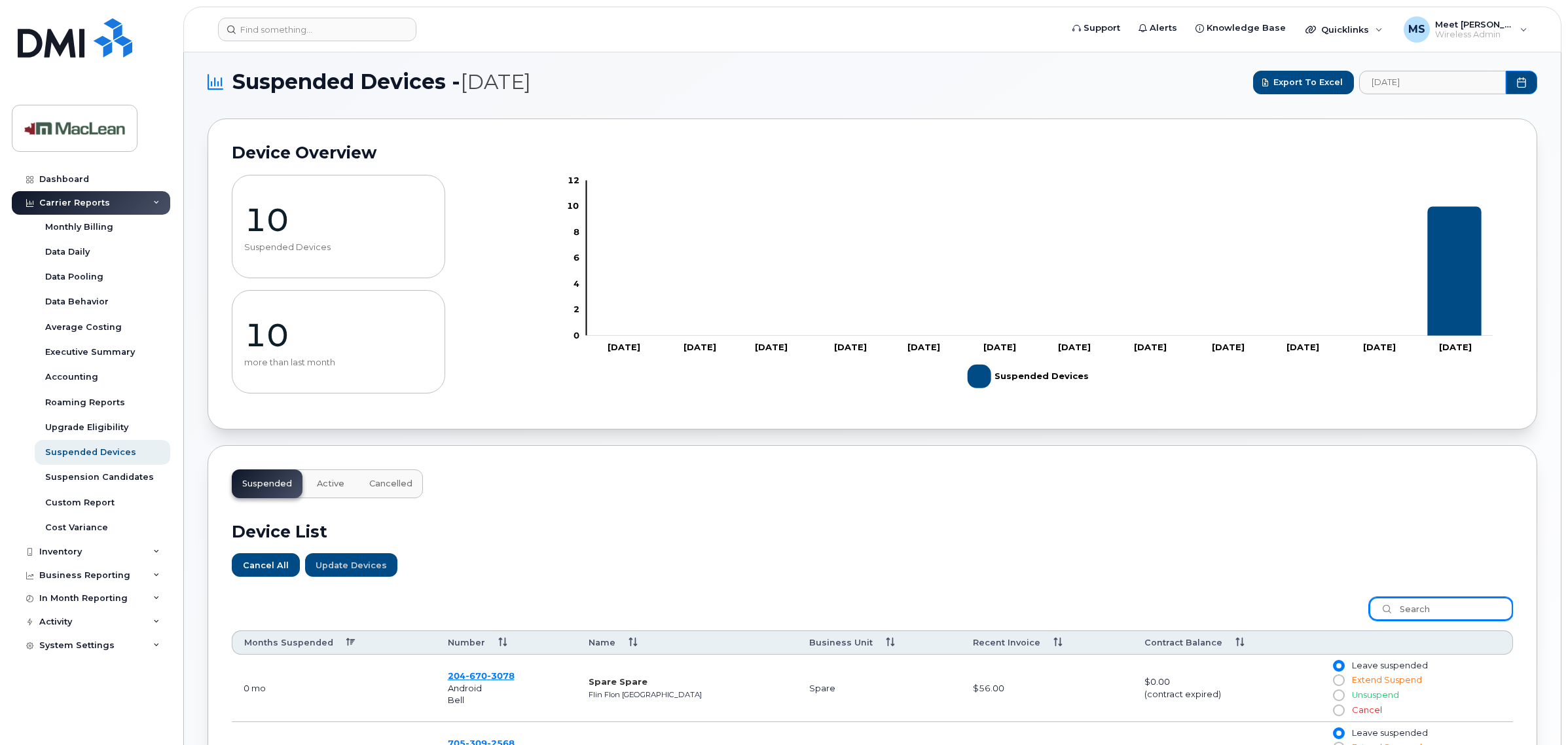
click at [1405, 614] on input "search" at bounding box center [1441, 609] width 144 height 23
paste input "204-670-3078"
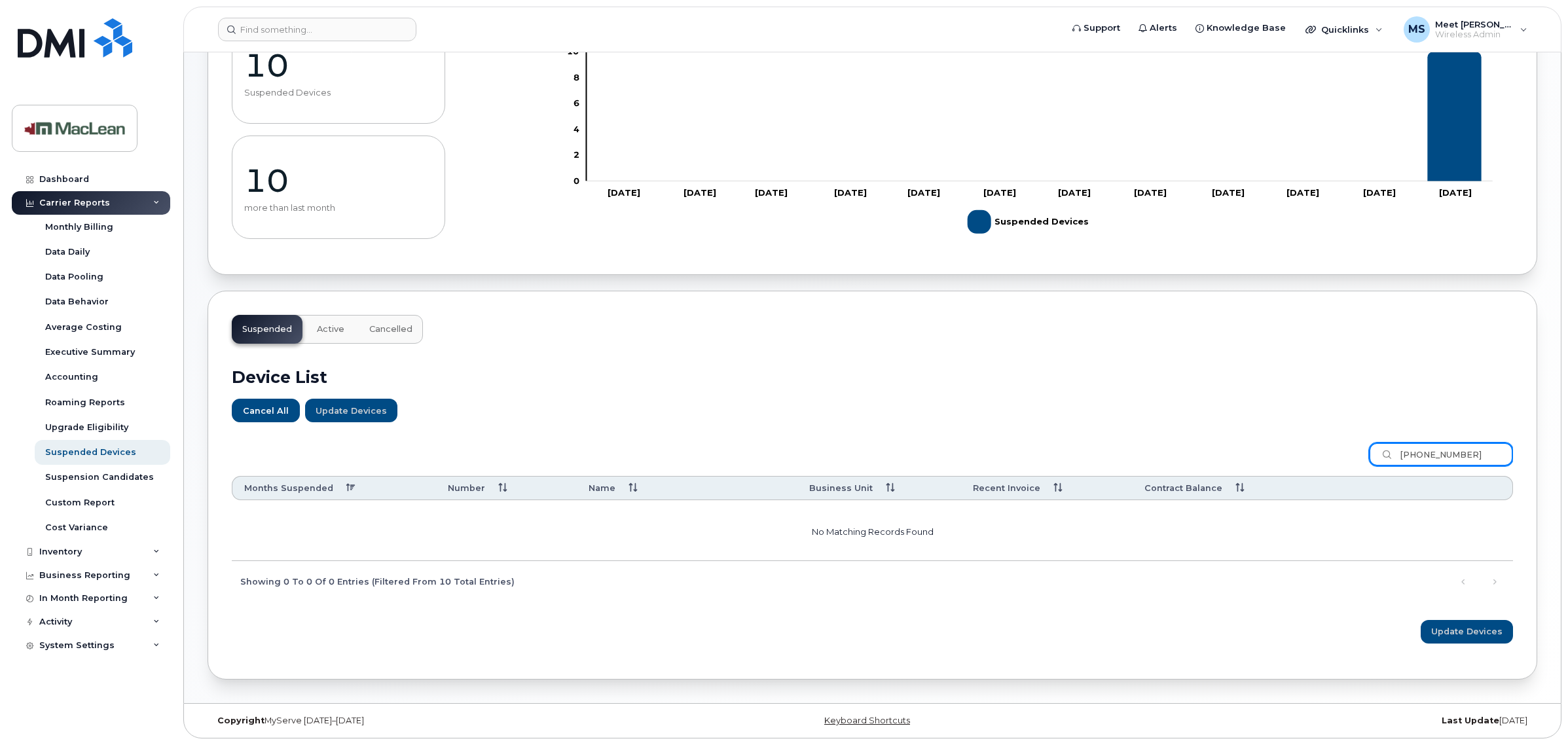
scroll to position [162, 0]
type input "204-670-3078"
click at [70, 169] on link "Dashboard" at bounding box center [91, 179] width 158 height 23
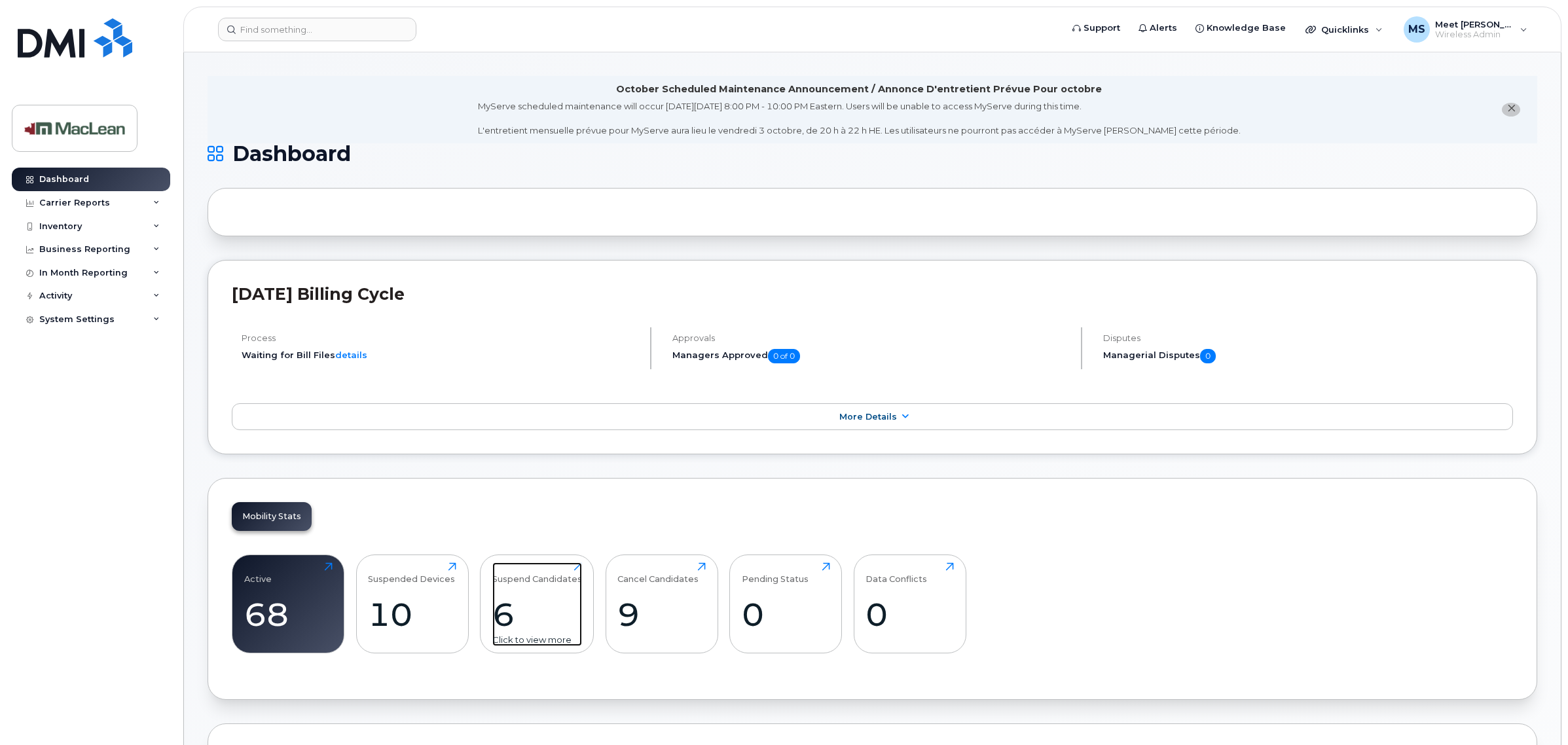
click at [550, 609] on div "6" at bounding box center [537, 614] width 90 height 38
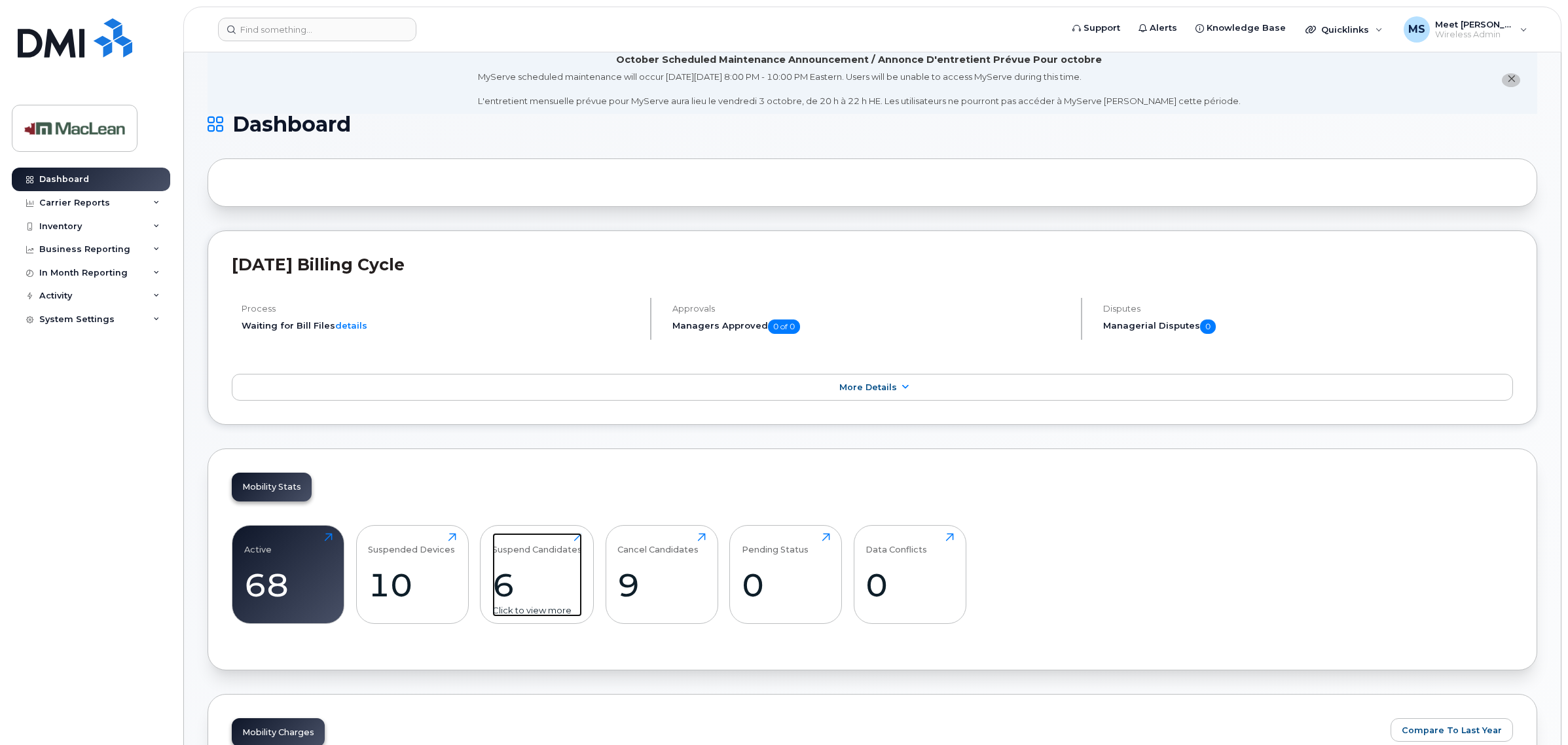
scroll to position [164, 0]
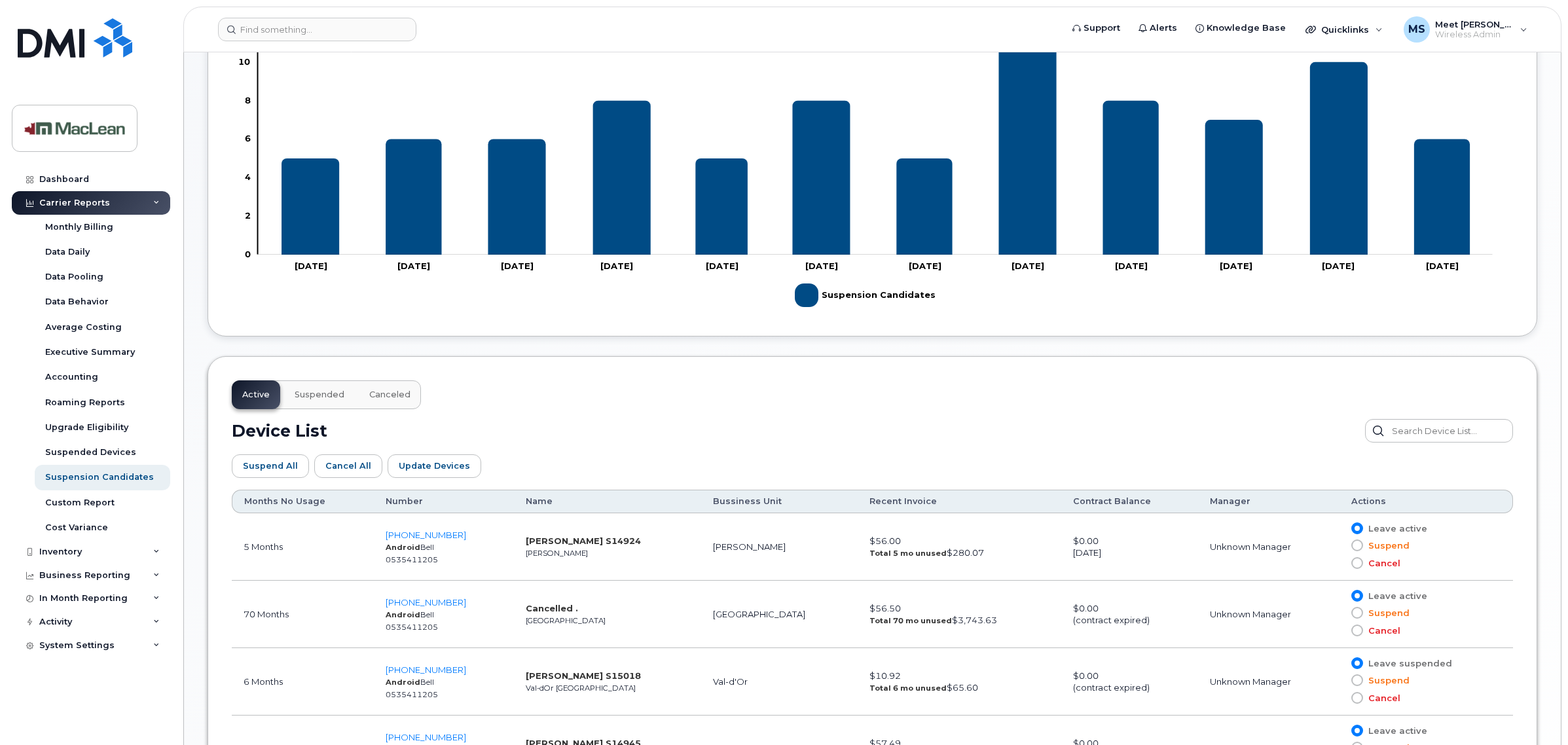
scroll to position [326, 0]
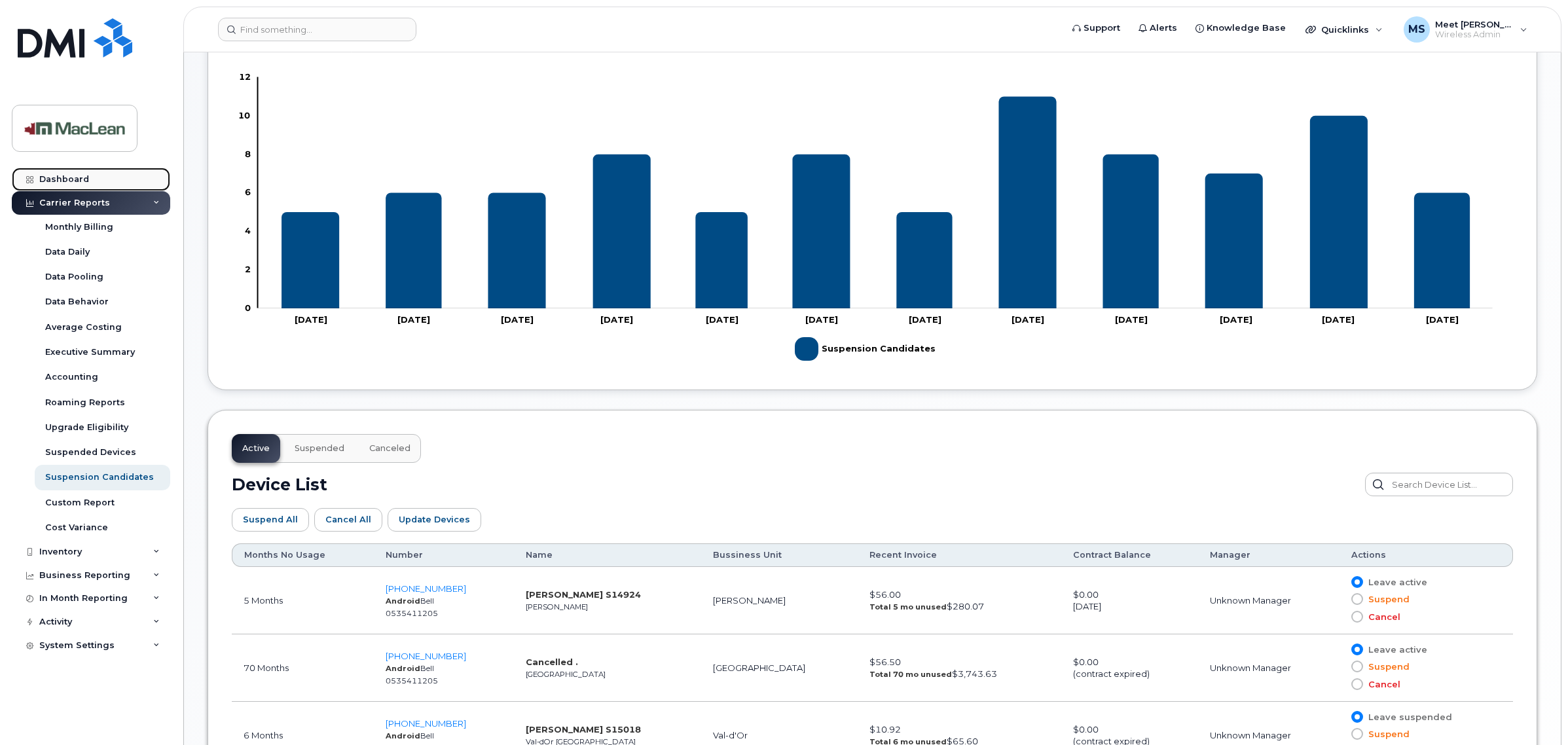
click at [63, 179] on div "Dashboard" at bounding box center [64, 179] width 50 height 11
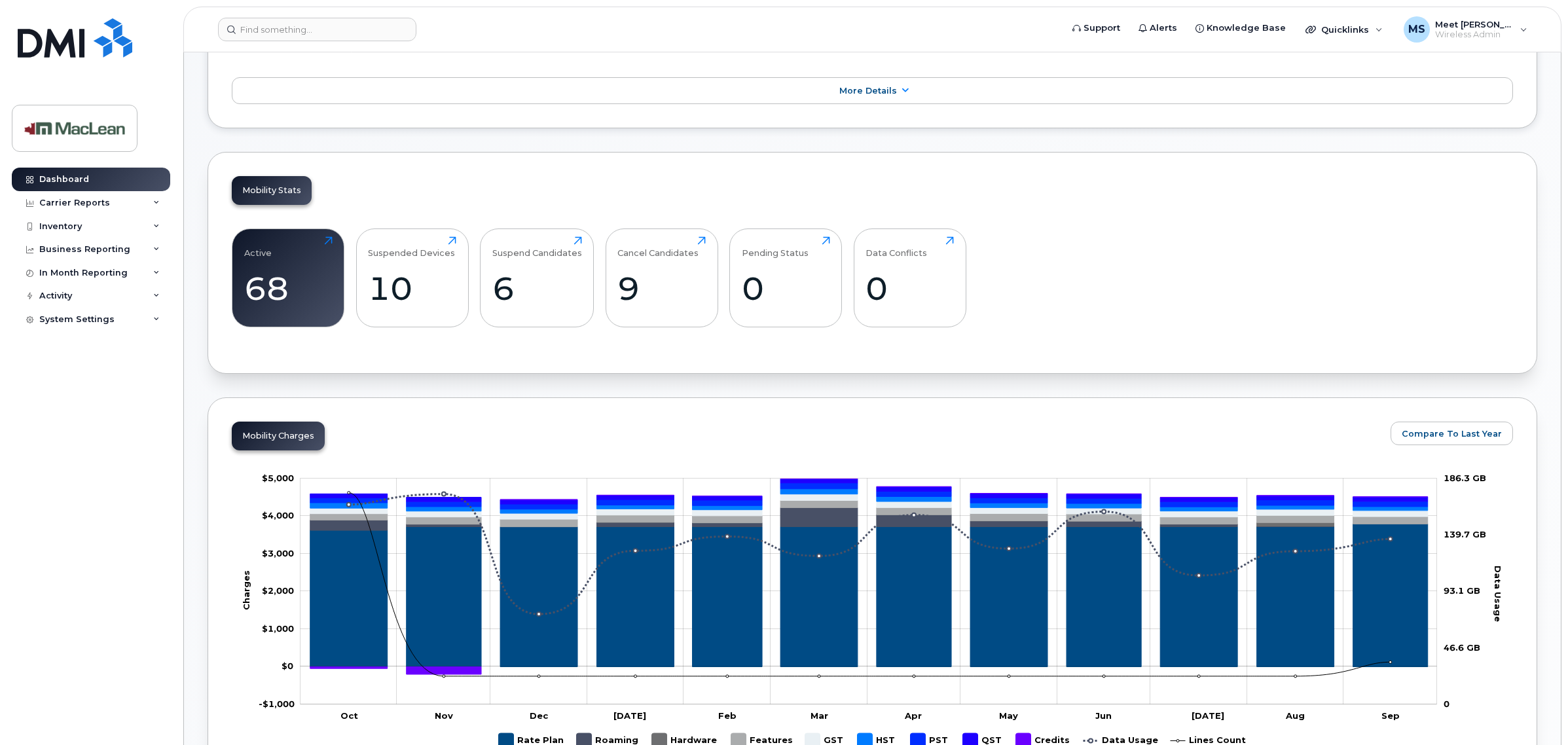
scroll to position [327, 0]
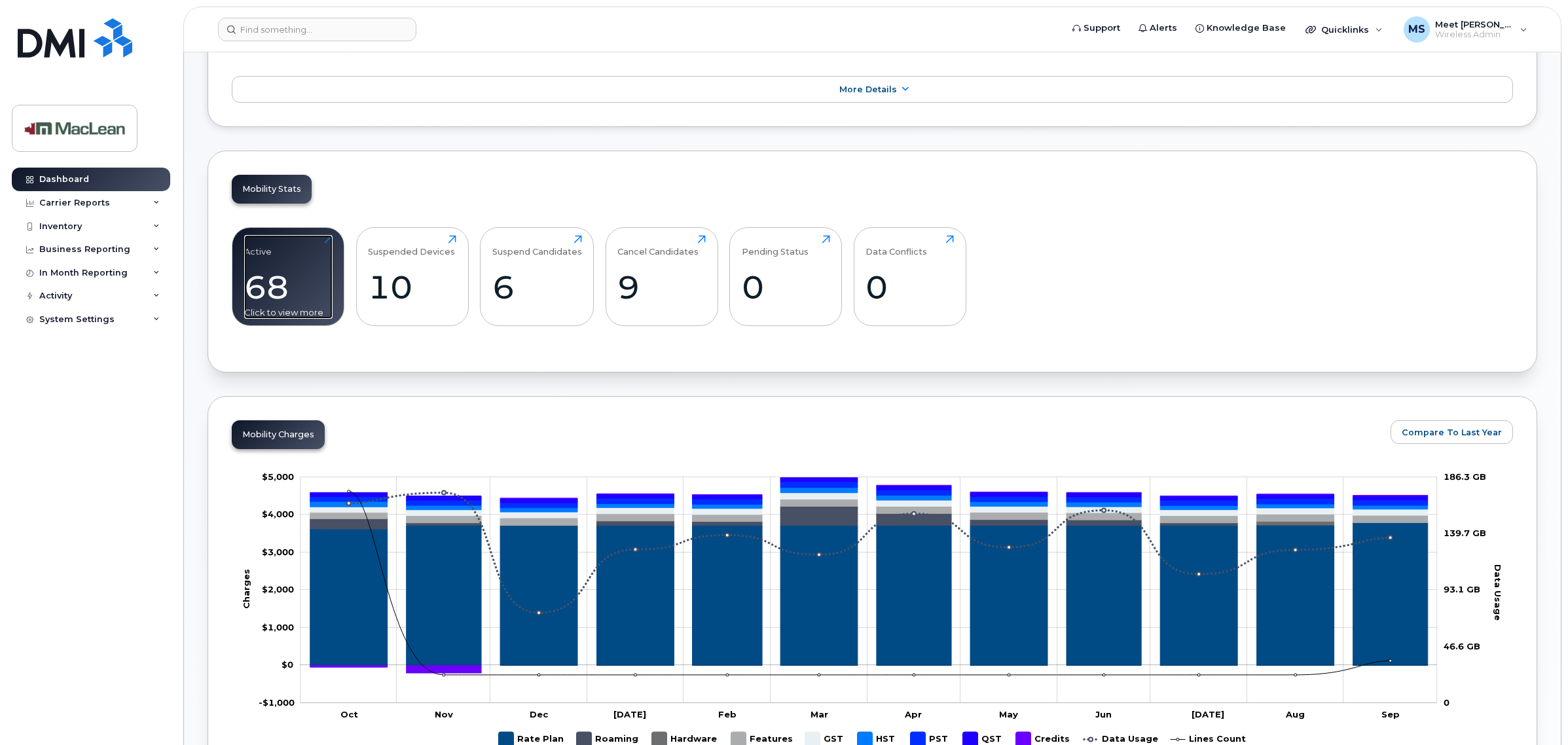
click at [256, 314] on div "Click to view more" at bounding box center [288, 312] width 88 height 12
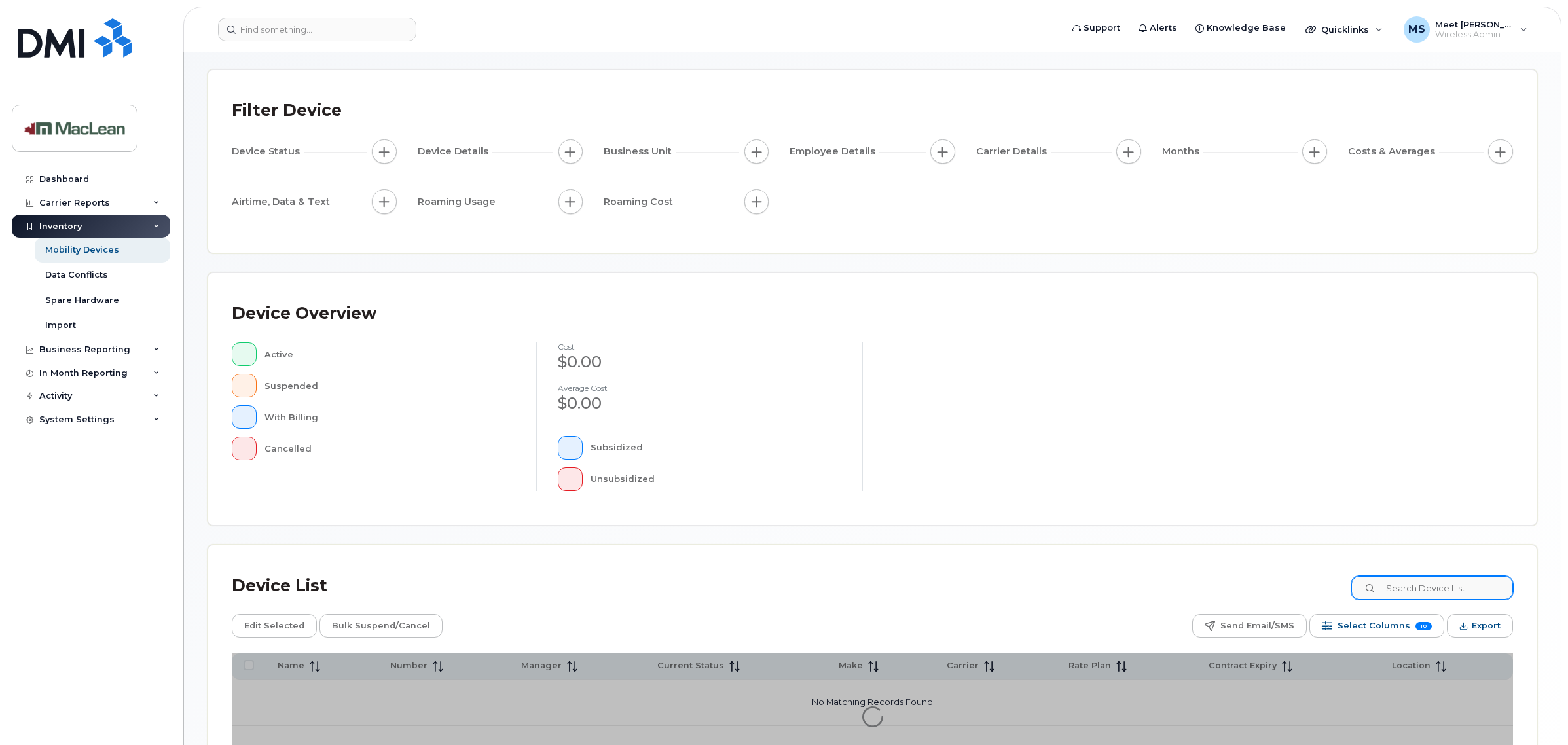
scroll to position [82, 0]
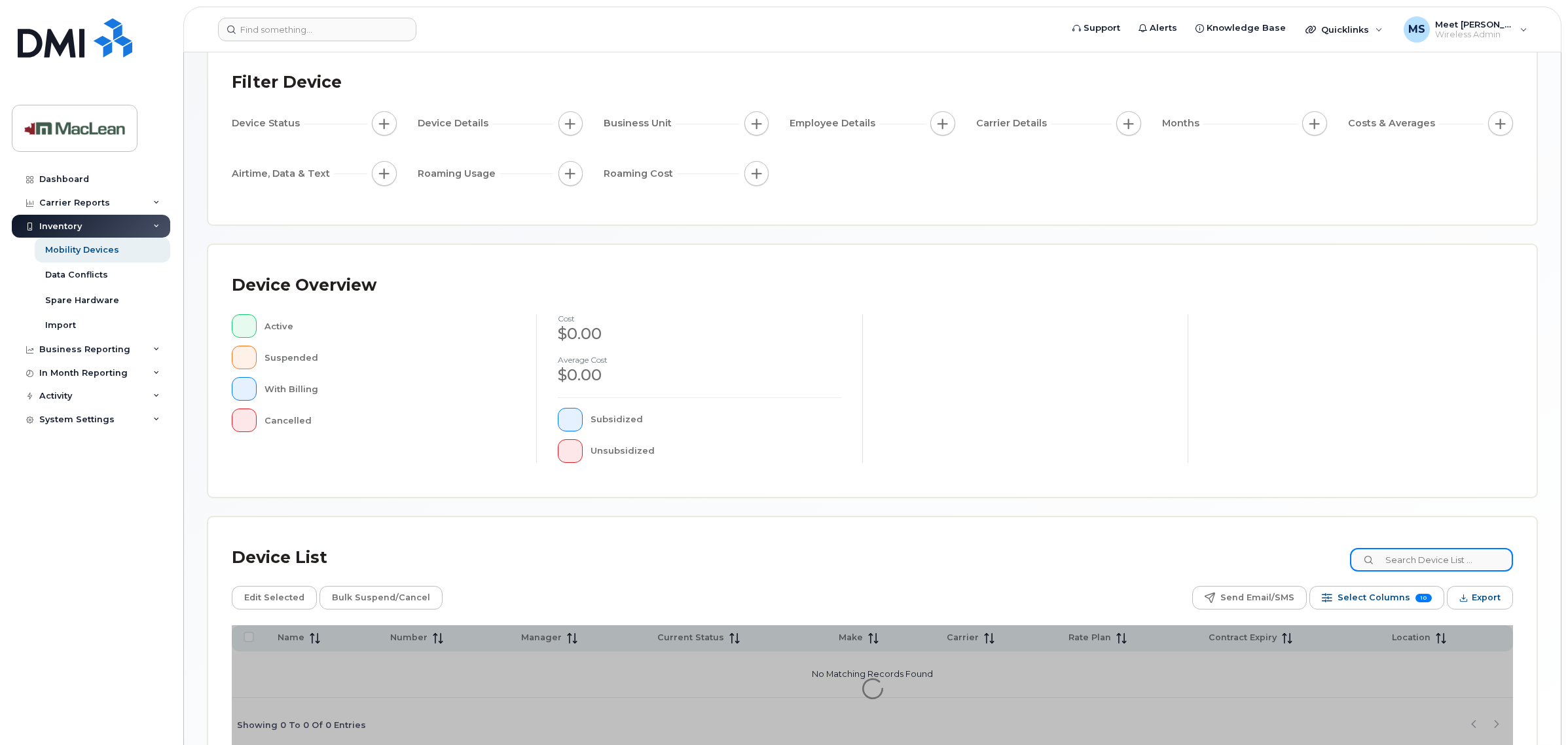
click at [1445, 559] on input at bounding box center [1431, 560] width 163 height 23
paste input "[PHONE_NUMBER]"
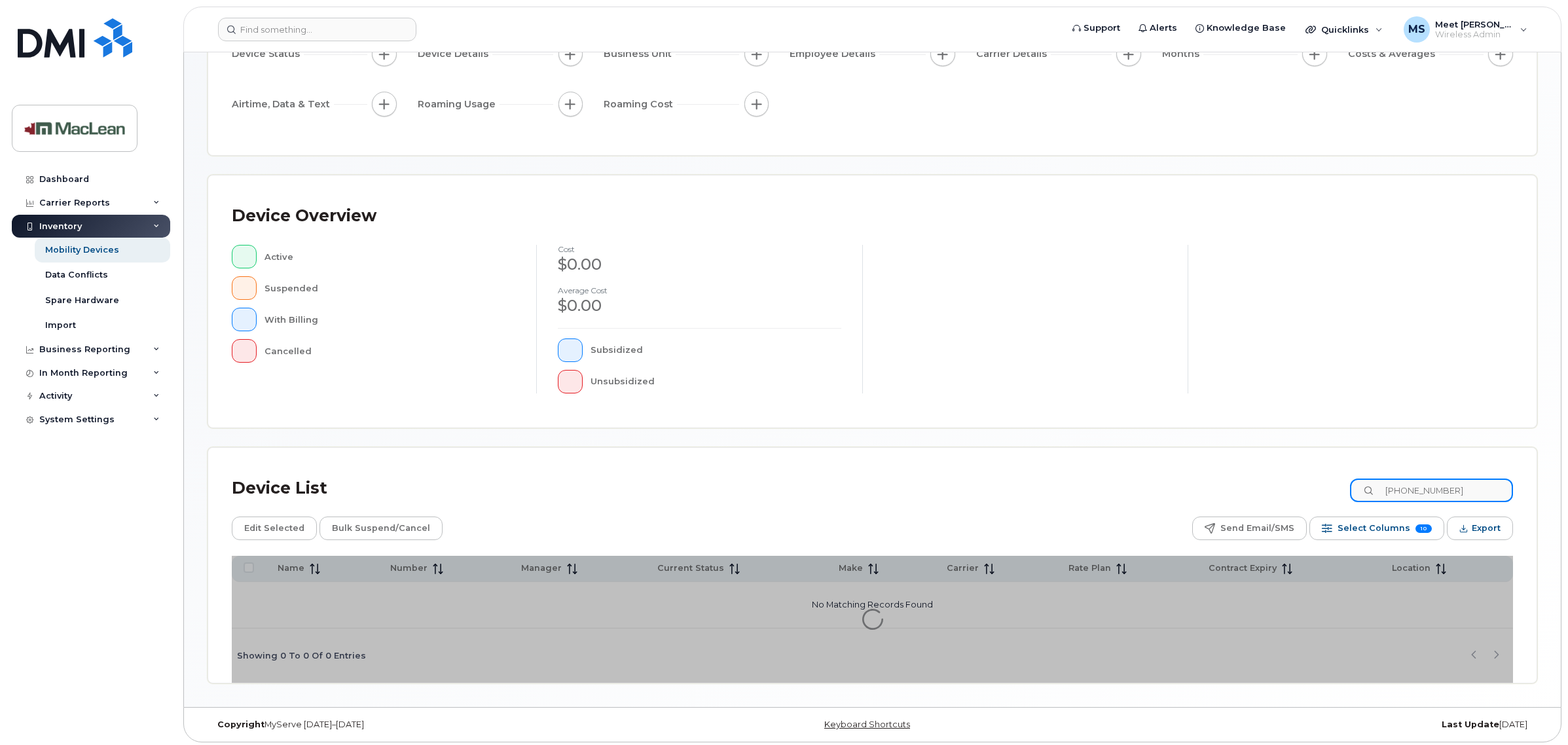
scroll to position [155, 0]
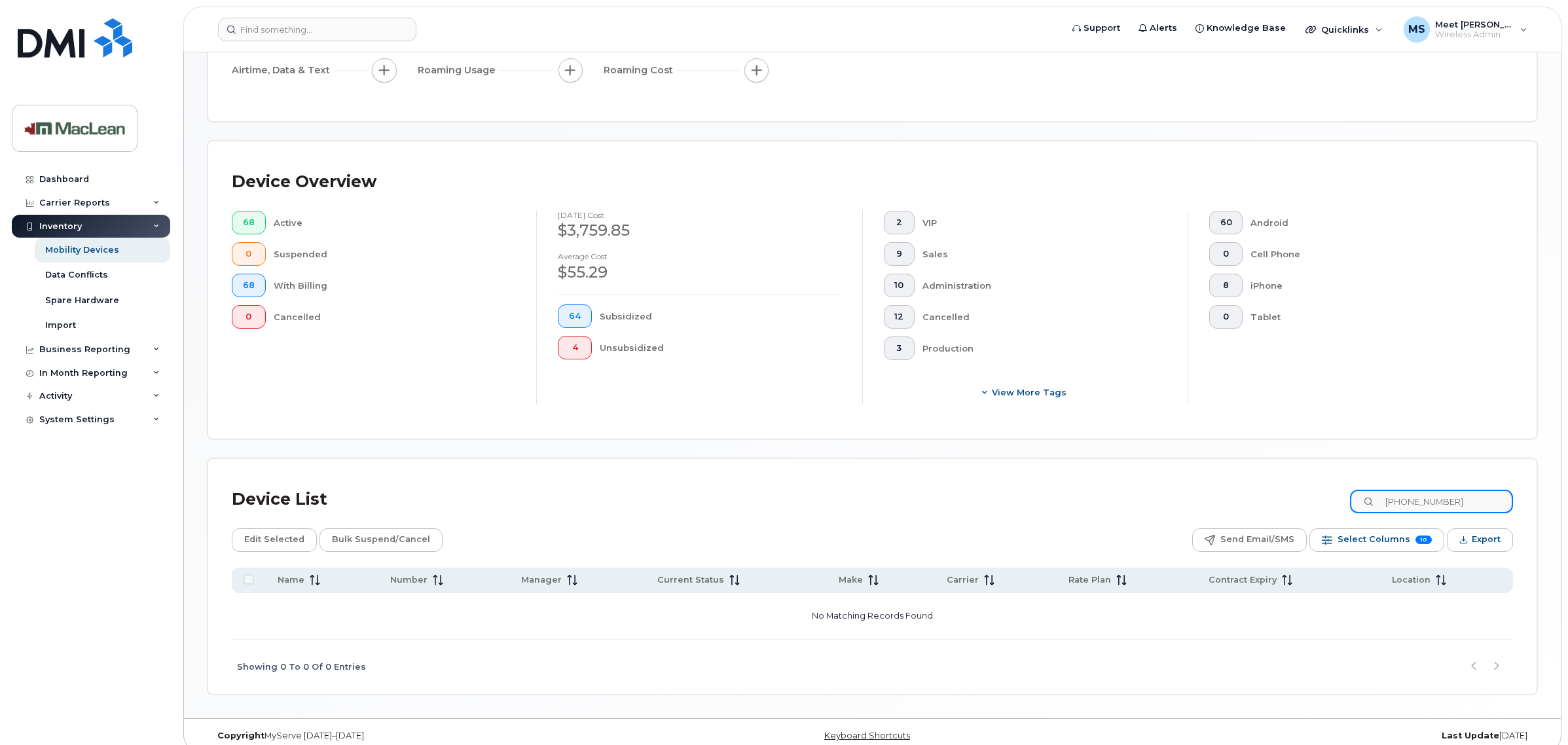
scroll to position [224, 0]
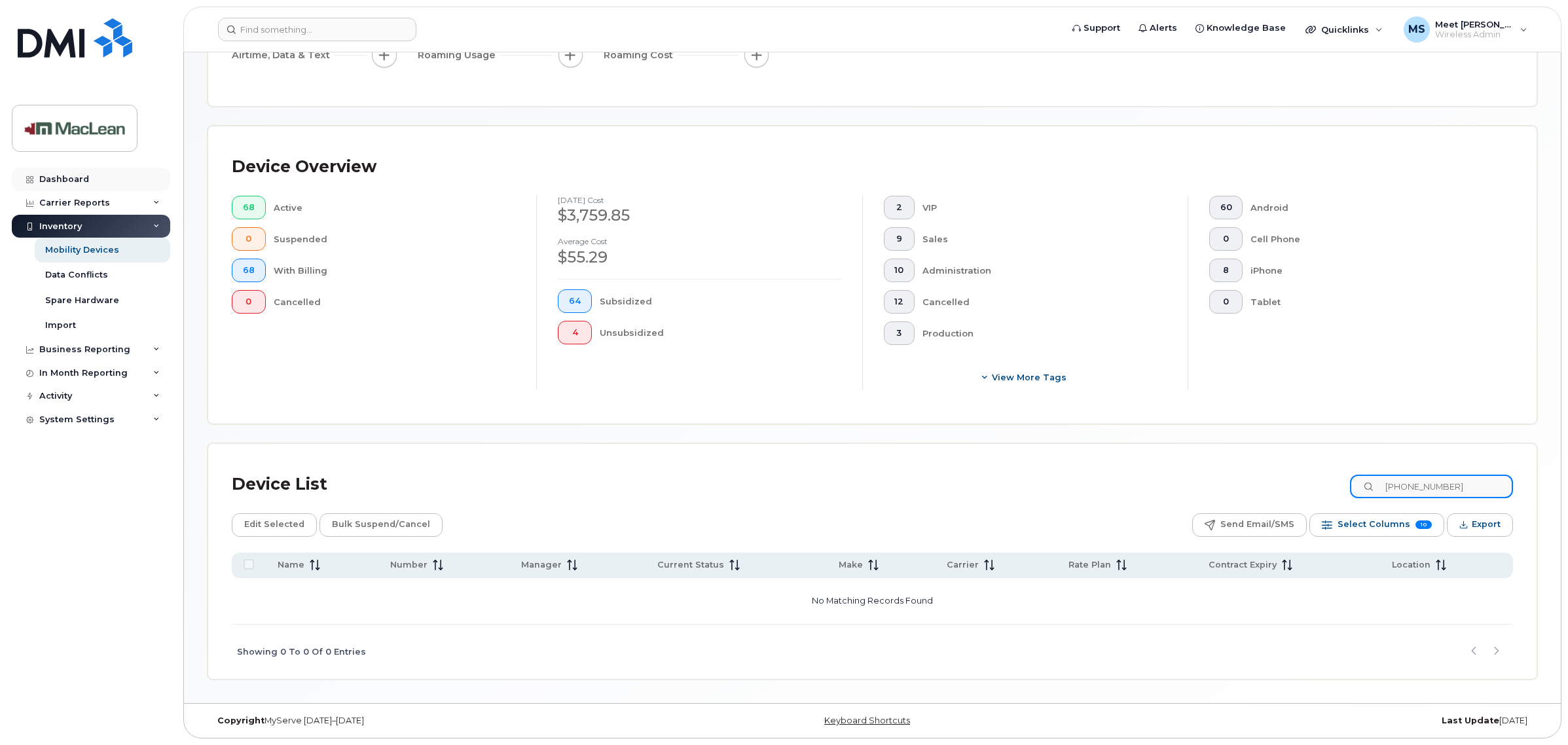
type input "[PHONE_NUMBER]"
click at [63, 182] on div "Dashboard" at bounding box center [64, 179] width 50 height 11
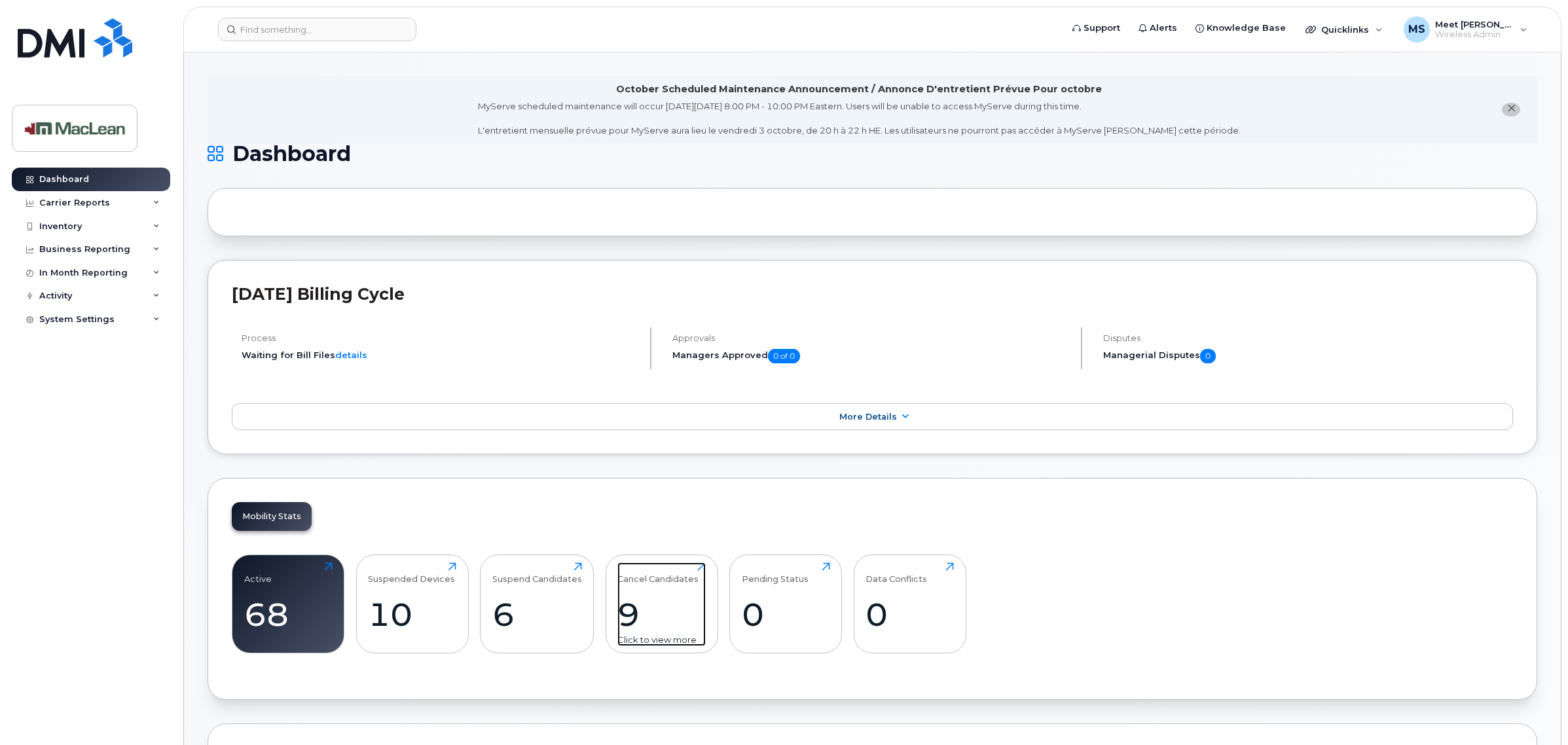
click at [653, 620] on div "9" at bounding box center [661, 614] width 88 height 38
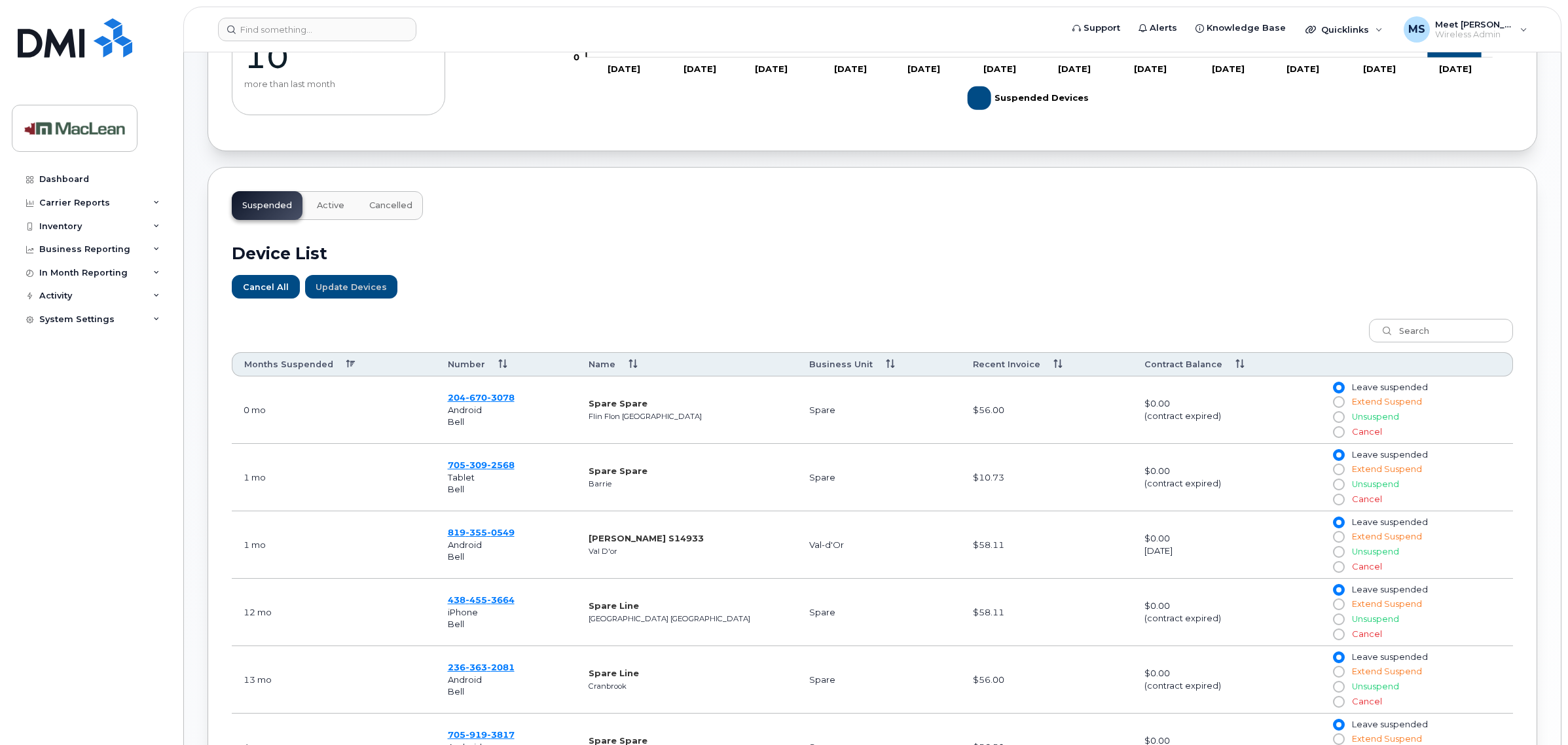
scroll to position [409, 0]
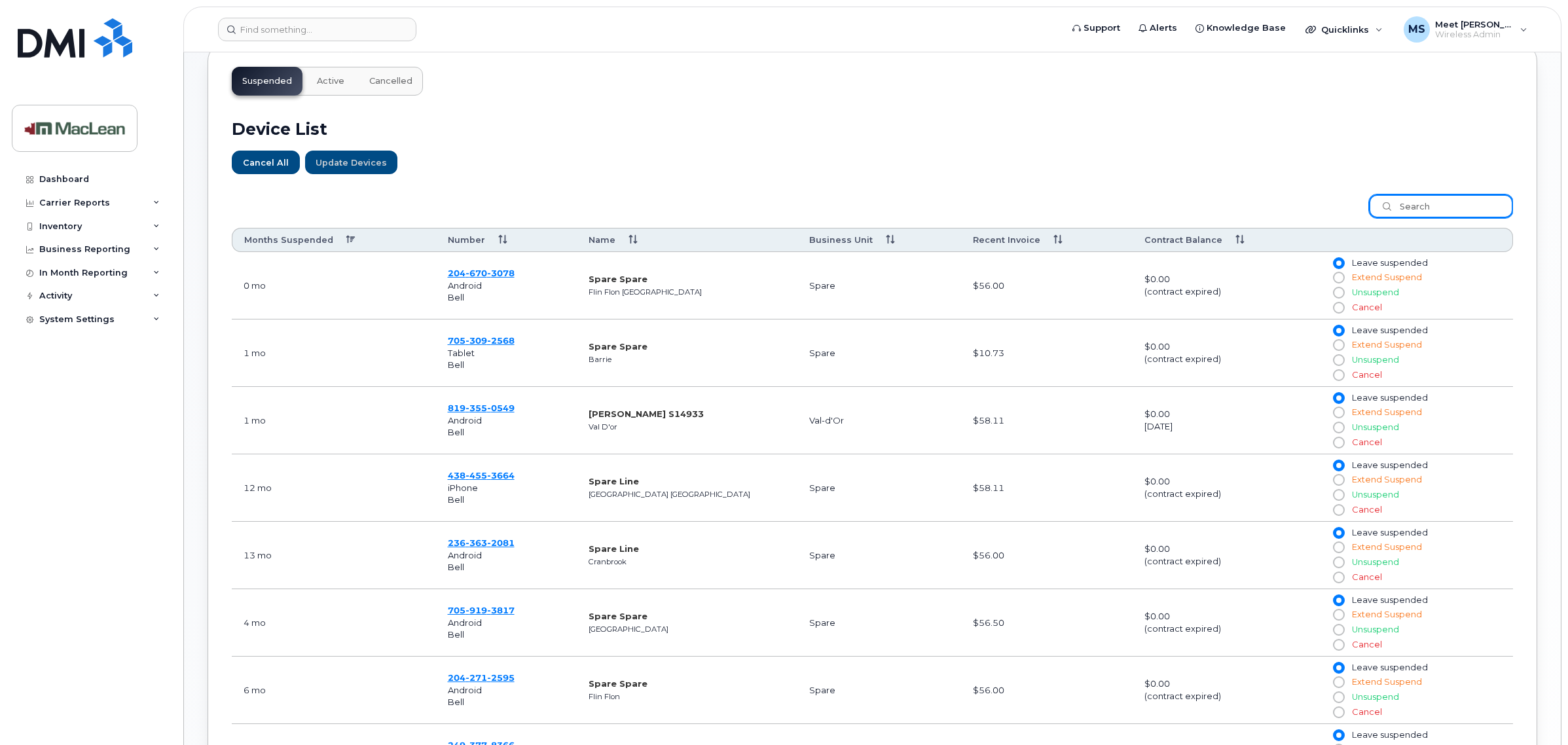
click at [1420, 201] on input "search" at bounding box center [1441, 206] width 144 height 23
paste input "[PHONE_NUMBER]"
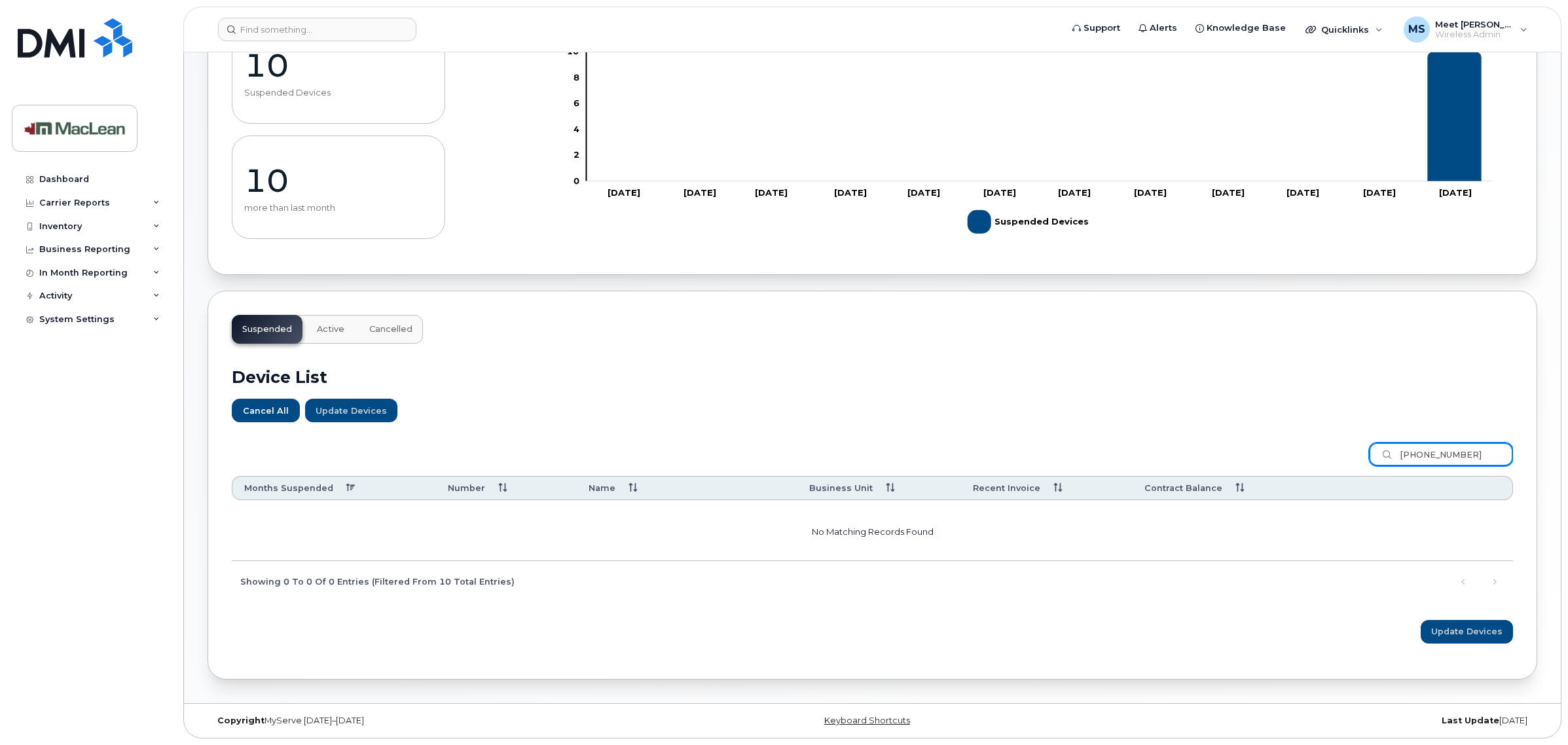
click at [1401, 455] on input "[PHONE_NUMBER]" at bounding box center [1441, 454] width 144 height 23
click at [1392, 461] on input "[PHONE_NUMBER]" at bounding box center [1441, 454] width 144 height 23
type input "[PHONE_NUMBER]"
click at [73, 181] on div "Dashboard" at bounding box center [64, 179] width 50 height 11
